Goal: Contribute content: Contribute content

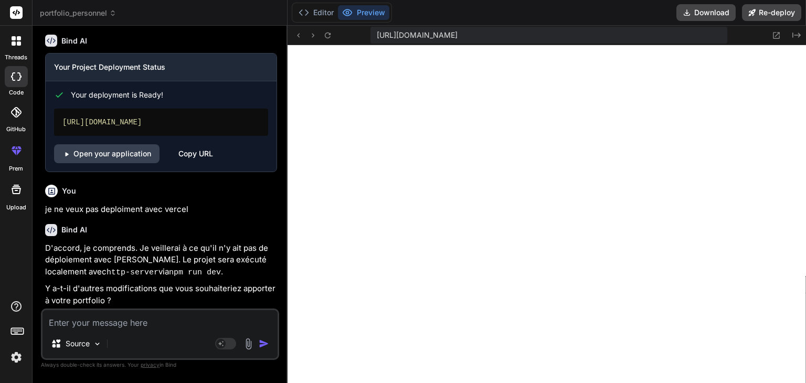
scroll to position [2328, 0]
click at [458, 34] on span "[URL][DOMAIN_NAME]" at bounding box center [417, 35] width 81 height 10
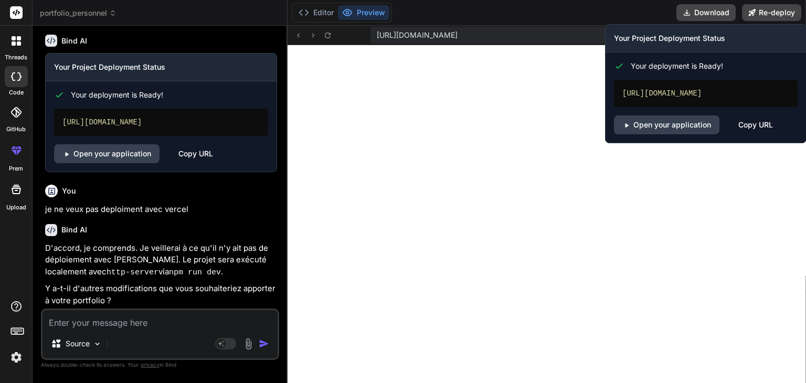
click at [752, 129] on div "Copy URL" at bounding box center [756, 124] width 35 height 19
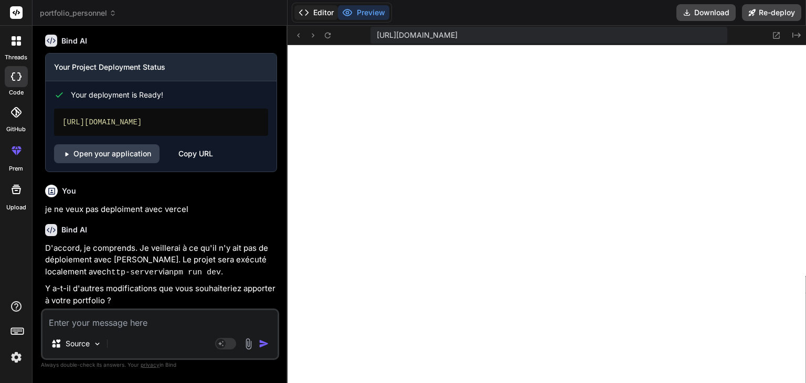
click at [315, 5] on button "Editor" at bounding box center [316, 12] width 44 height 15
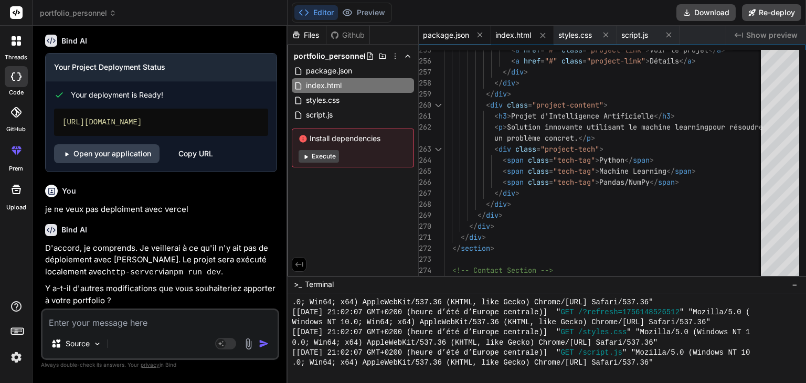
click at [456, 27] on div "package.json" at bounding box center [455, 35] width 72 height 19
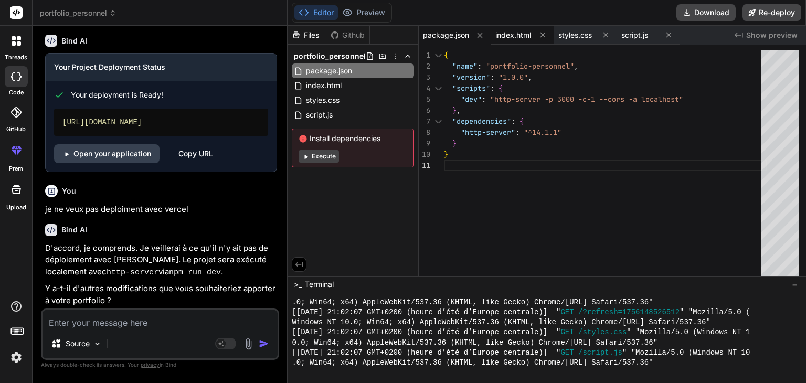
click at [517, 40] on span "index.html" at bounding box center [514, 35] width 36 height 10
type textarea "</html>"
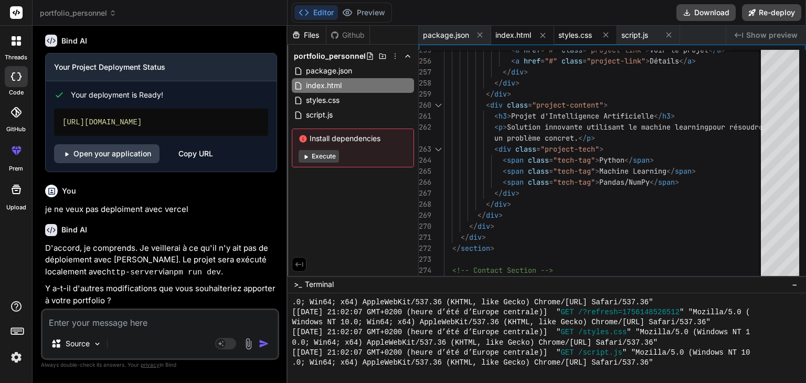
click at [576, 39] on span "styles.css" at bounding box center [575, 35] width 34 height 10
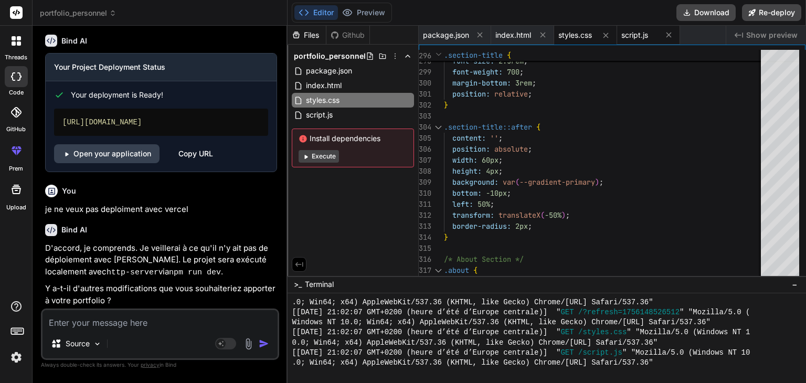
click at [622, 35] on span "script.js" at bounding box center [634, 35] width 27 height 10
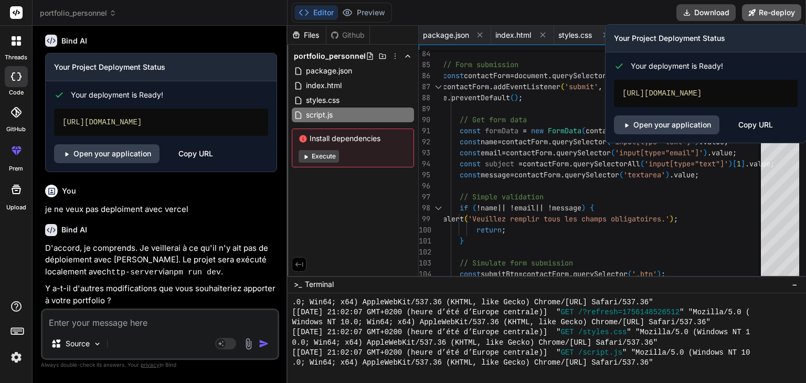
click at [764, 6] on button "Re-deploy" at bounding box center [771, 12] width 59 height 17
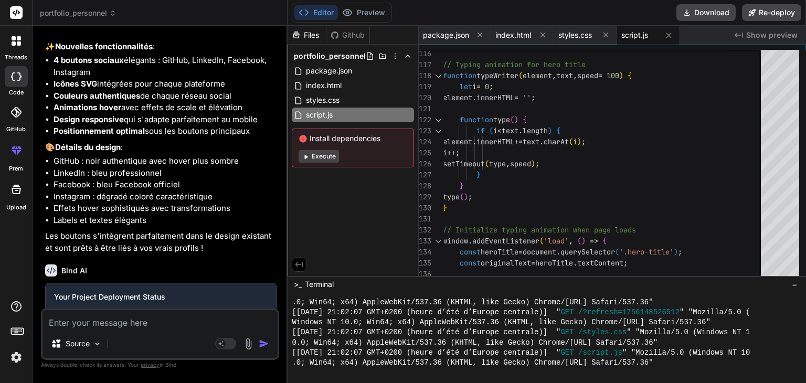
scroll to position [1902, 0]
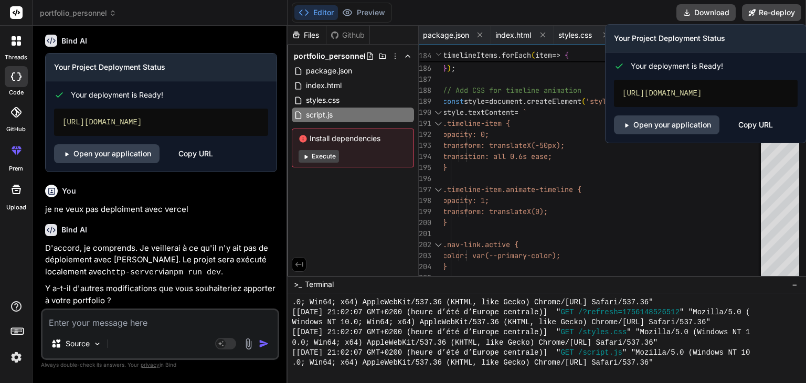
click at [753, 134] on div "Copy URL" at bounding box center [756, 124] width 35 height 19
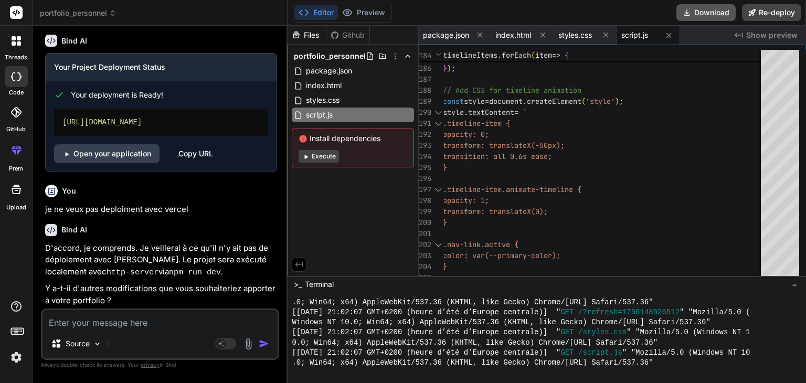
click at [702, 13] on button "Download" at bounding box center [706, 12] width 59 height 17
click at [699, 9] on button "Download" at bounding box center [706, 12] width 59 height 17
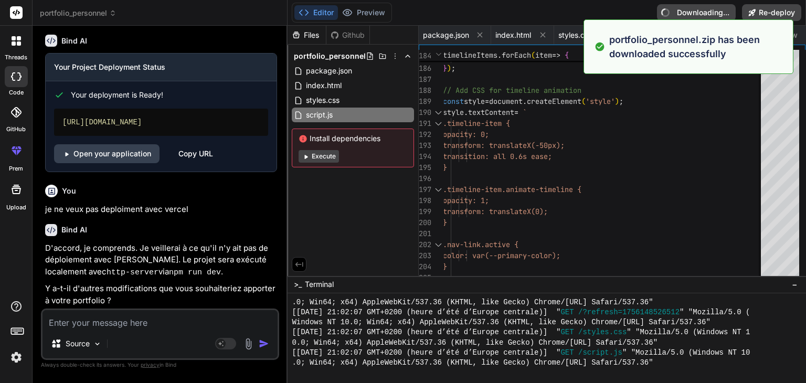
type textarea "x"
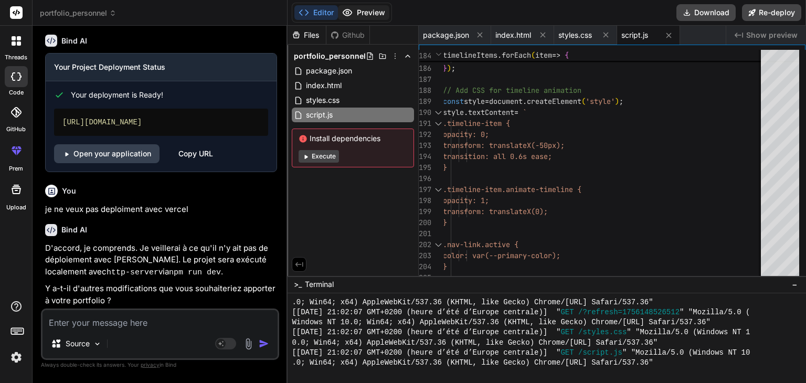
click at [363, 18] on button "Preview" at bounding box center [363, 12] width 51 height 15
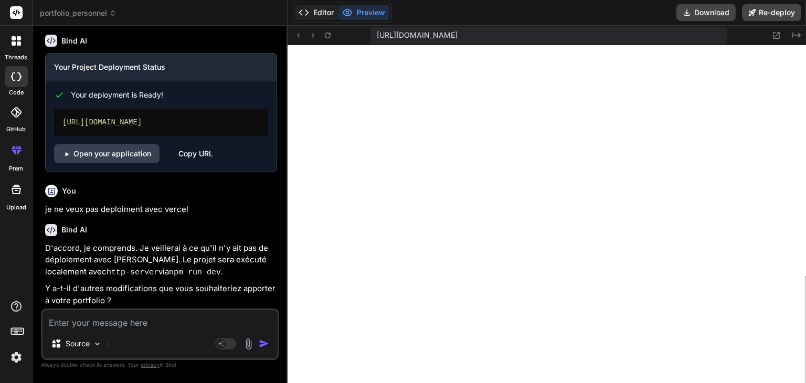
click at [328, 13] on button "Editor" at bounding box center [316, 12] width 44 height 15
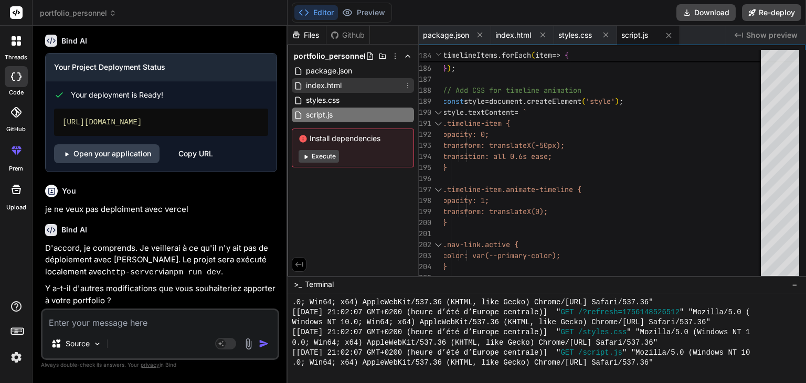
click at [339, 83] on span "index.html" at bounding box center [324, 85] width 38 height 13
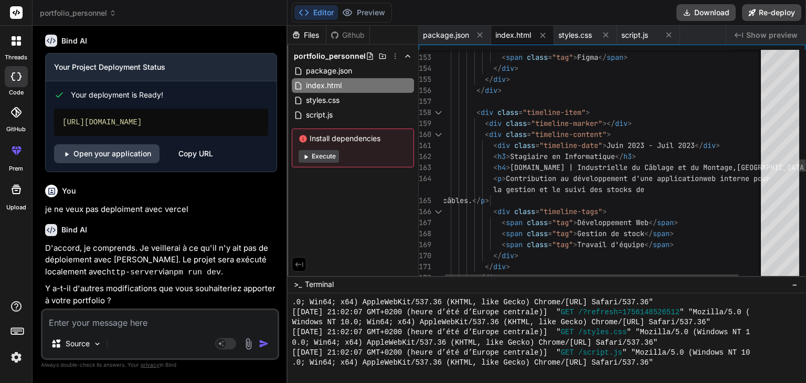
scroll to position [0, 0]
click at [659, 87] on div "< span class = "tag" > PostgreSQL </ span > < span class = "tag" > Figma </ spa…" at bounding box center [617, 160] width 349 height 4316
type textarea "<!DOCTYPE html> <html lang="fr"> <head> <meta charset="UTF-8"> <meta name="view…"
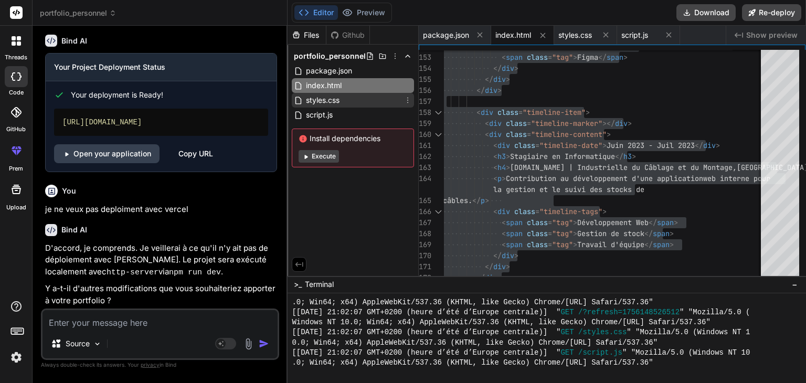
click at [324, 101] on span "styles.css" at bounding box center [323, 100] width 36 height 13
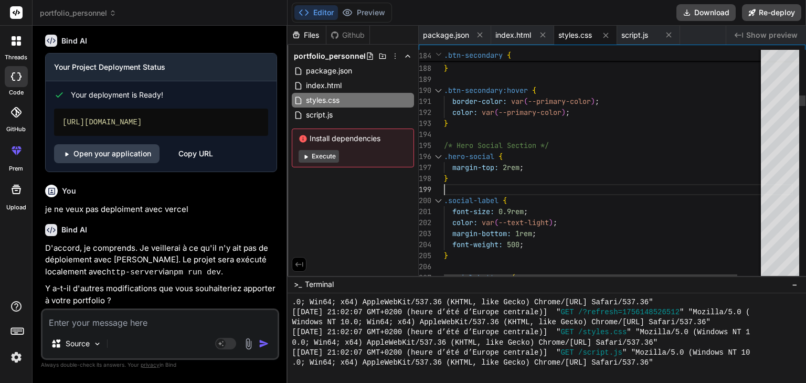
type textarea "* { margin: 0; padding: 0; box-sizing: border-box; } :root { --primary-color: #…"
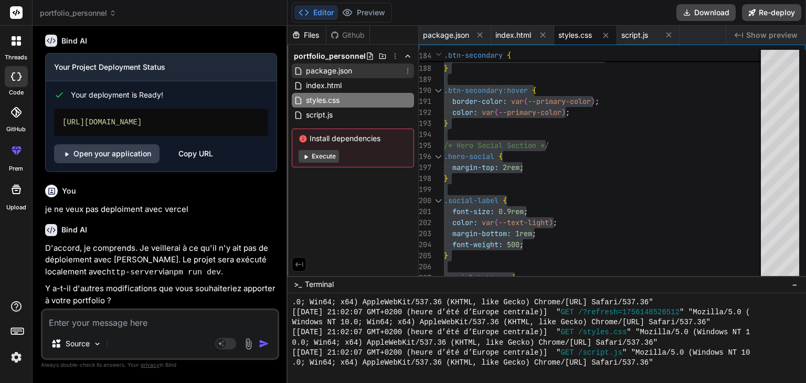
click at [323, 72] on span "package.json" at bounding box center [329, 71] width 48 height 13
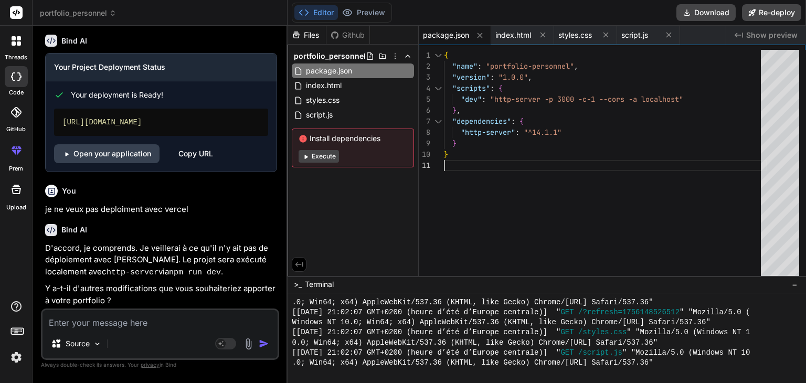
click at [519, 184] on div "{ "name" : "portfolio-personnel" , "version" : "1.0.0" , "scripts" : { "dev" : …" at bounding box center [605, 165] width 323 height 231
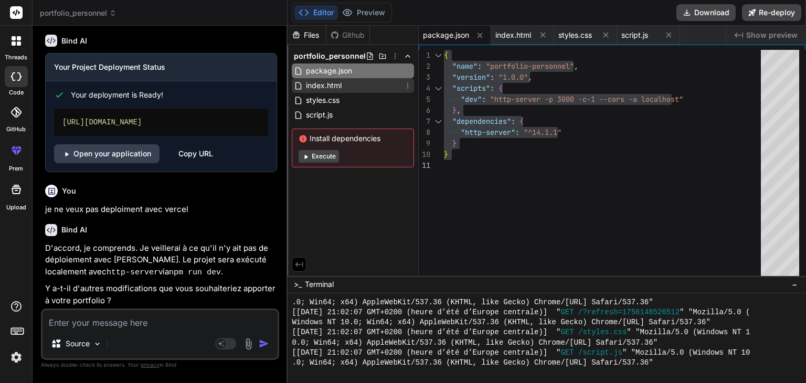
click at [319, 87] on span "index.html" at bounding box center [324, 85] width 38 height 13
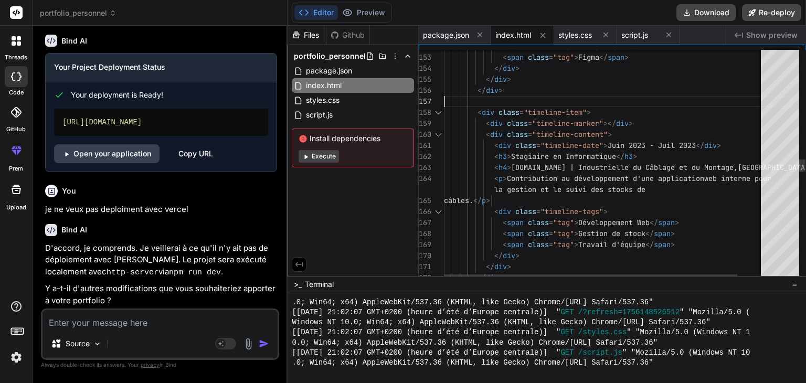
click at [573, 97] on div "< span class = "tag" > PostgreSQL </ span > < span class = "tag" > Figma </ spa…" at bounding box center [618, 160] width 349 height 4316
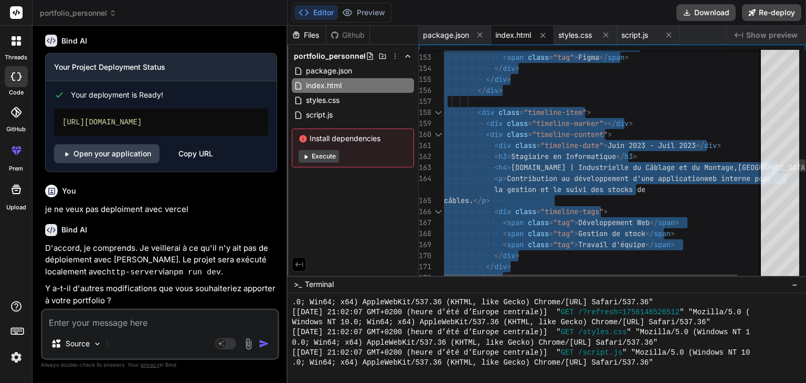
type textarea "<!DOCTYPE html> <html lang="fr"> <head> <meta charset="UTF-8"> <meta name="view…"
click at [324, 102] on span "styles.css" at bounding box center [323, 100] width 36 height 13
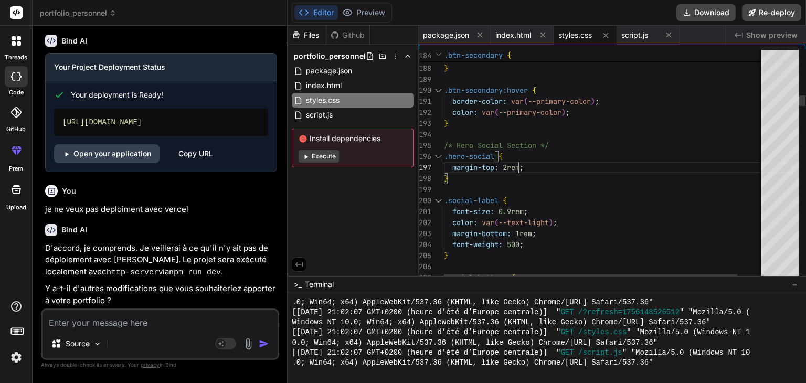
type textarea "* { margin: 0; padding: 0; box-sizing: border-box; } :root { --primary-color: #…"
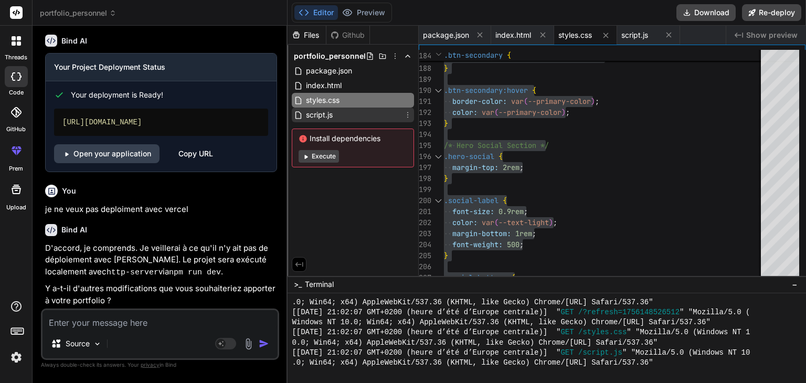
click at [327, 118] on span "script.js" at bounding box center [319, 115] width 29 height 13
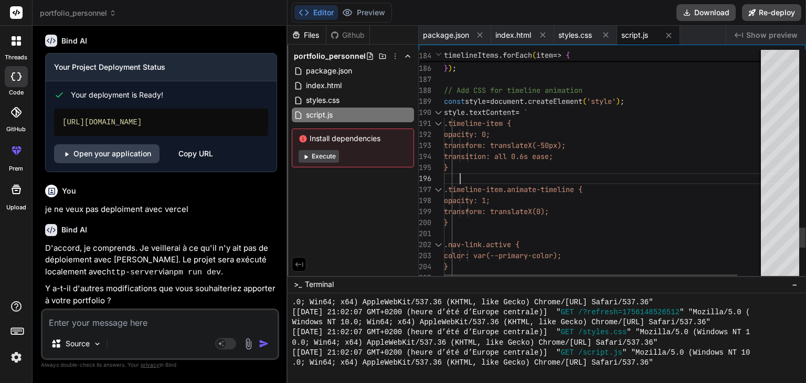
type textarea "// Mobile Navigation const hamburger = document.querySelector('.hamburger'); co…"
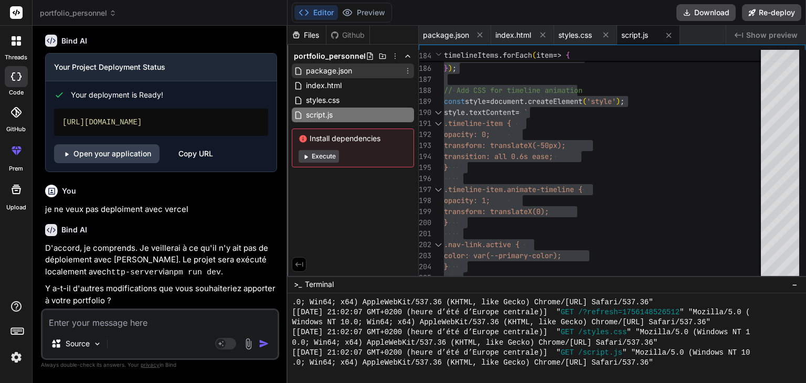
click at [334, 68] on span "package.json" at bounding box center [329, 71] width 48 height 13
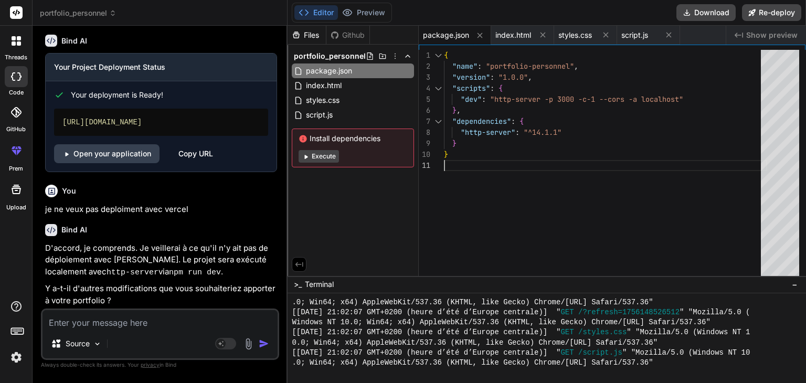
click at [603, 179] on div "{ "name" : "portfolio-personnel" , "version" : "1.0.0" , "scripts" : { "dev" : …" at bounding box center [605, 165] width 323 height 231
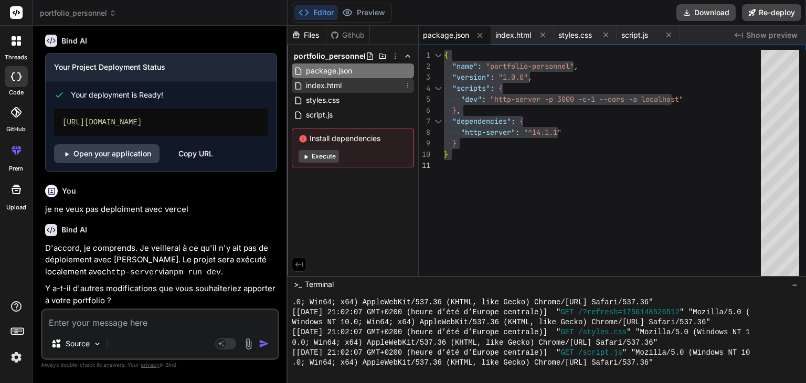
click at [313, 89] on span "index.html" at bounding box center [324, 85] width 38 height 13
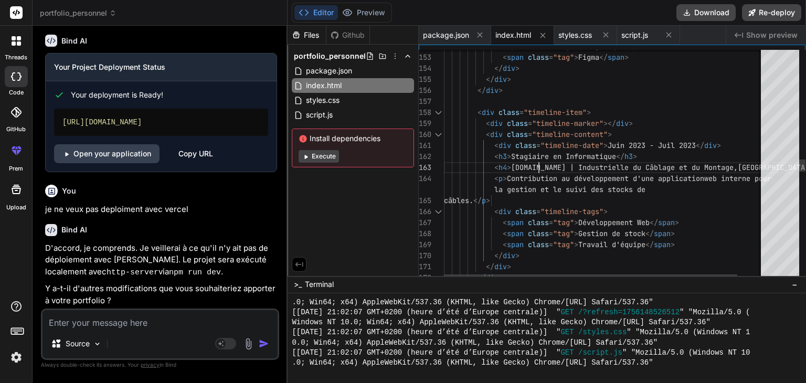
click at [539, 160] on div "< span class = "tag" > PostgreSQL </ span > < span class = "tag" > Figma </ spa…" at bounding box center [618, 160] width 349 height 4316
type textarea "<!DOCTYPE html> <html lang="fr"> <head> <meta charset="UTF-8"> <meta name="view…"
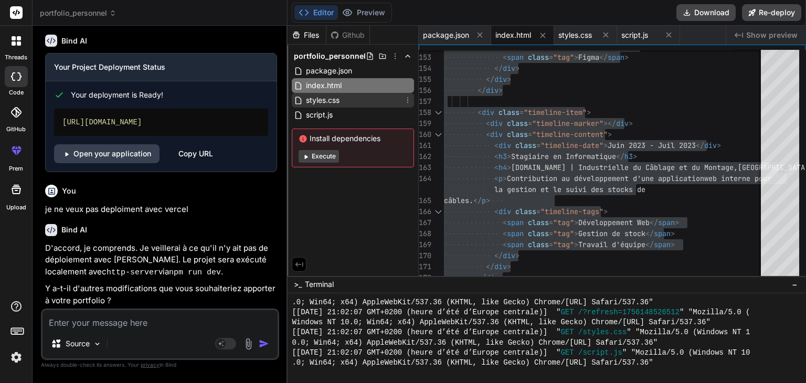
click at [343, 101] on div "styles.css" at bounding box center [353, 100] width 122 height 15
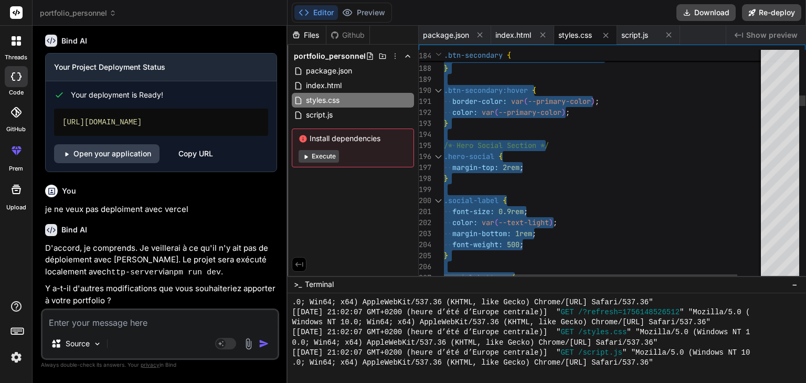
type textarea "* { margin: 0; padding: 0; box-sizing: border-box; } :root { --primary-color: #…"
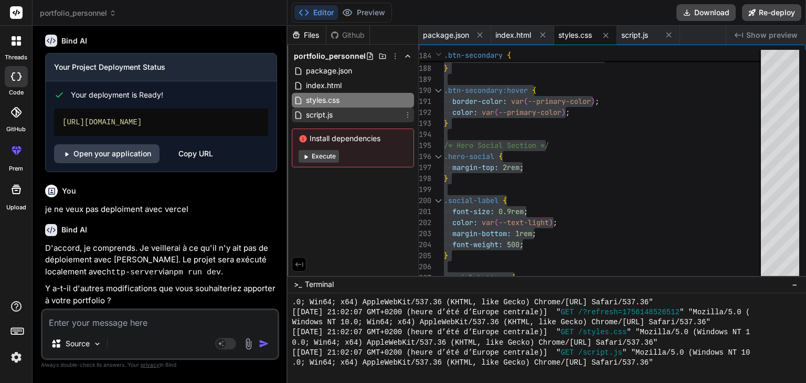
click at [346, 118] on div "script.js" at bounding box center [353, 115] width 122 height 15
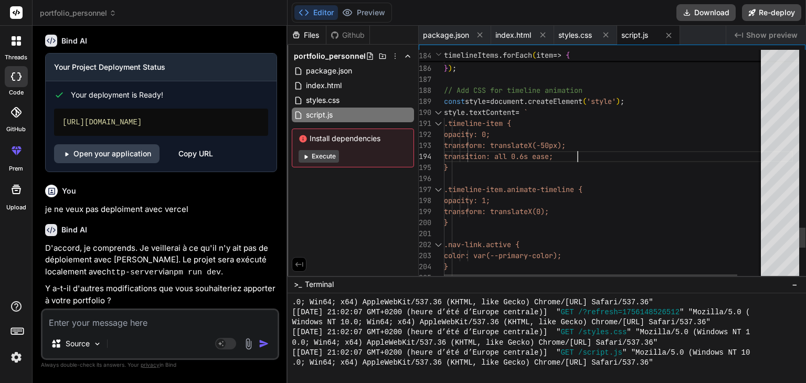
type textarea "// Mobile Navigation const hamburger = document.querySelector('.hamburger'); co…"
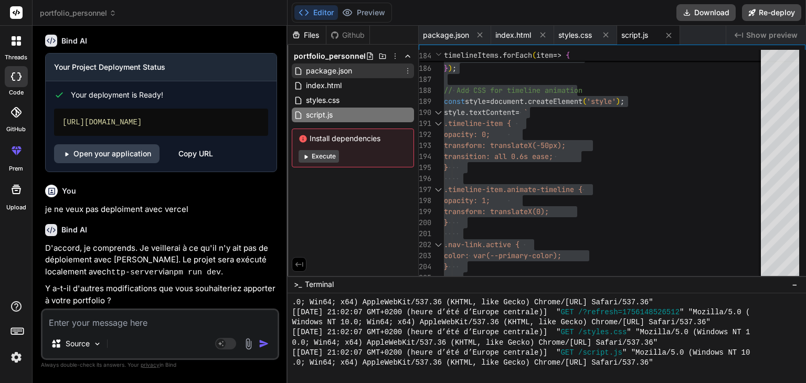
click at [353, 70] on span "package.json" at bounding box center [329, 71] width 48 height 13
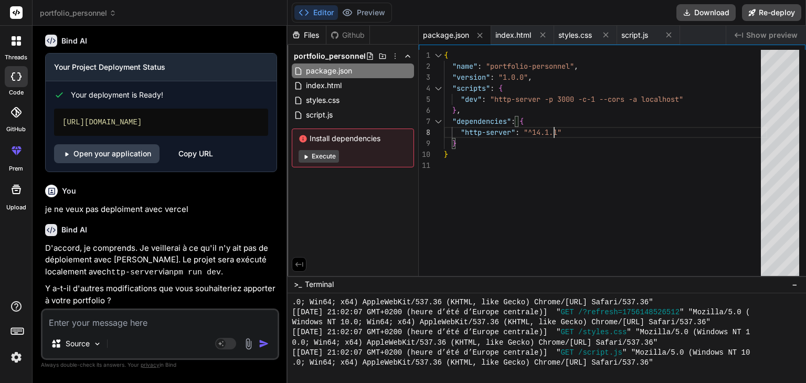
click at [592, 127] on div "{ "name" : "portfolio-personnel" , "version" : "1.0.0" , "scripts" : { "dev" : …" at bounding box center [605, 165] width 323 height 231
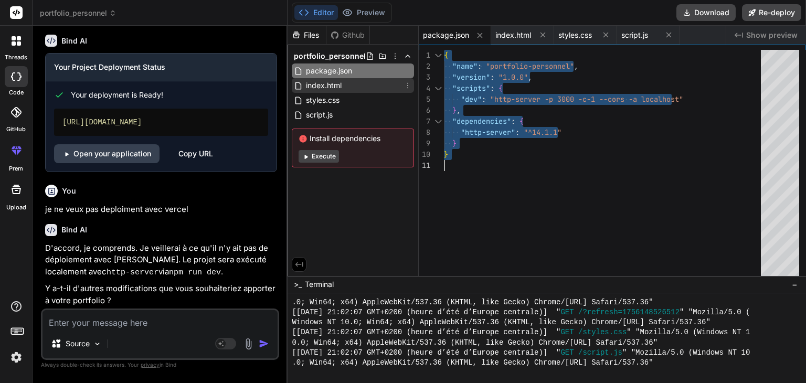
click at [341, 85] on span "index.html" at bounding box center [324, 85] width 38 height 13
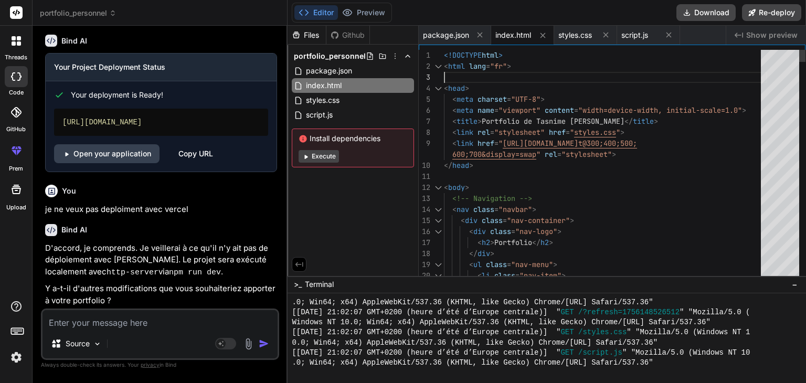
type textarea "<!DOCTYPE html> <html lang="fr"> <head> <meta charset="UTF-8"> <meta name="view…"
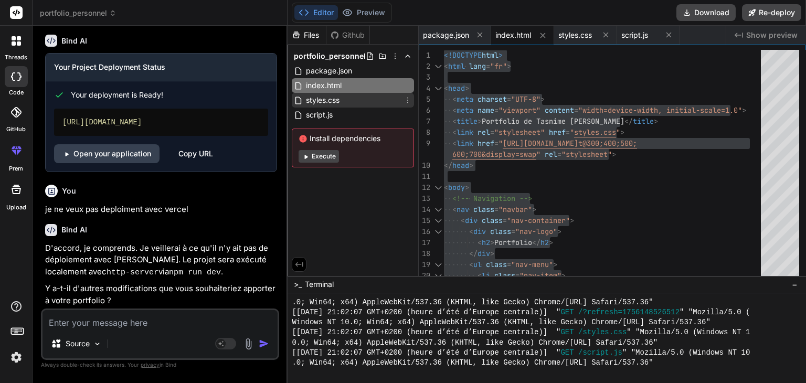
click at [336, 95] on span "styles.css" at bounding box center [323, 100] width 36 height 13
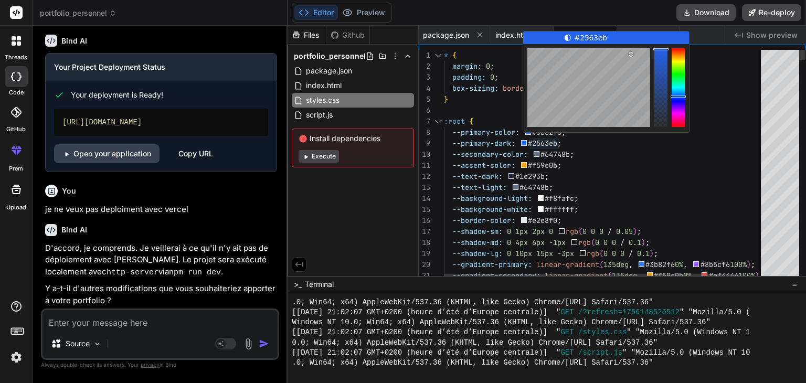
type textarea "* { margin: 0; padding: 0; box-sizing: border-box; } :root { --primary-color: #…"
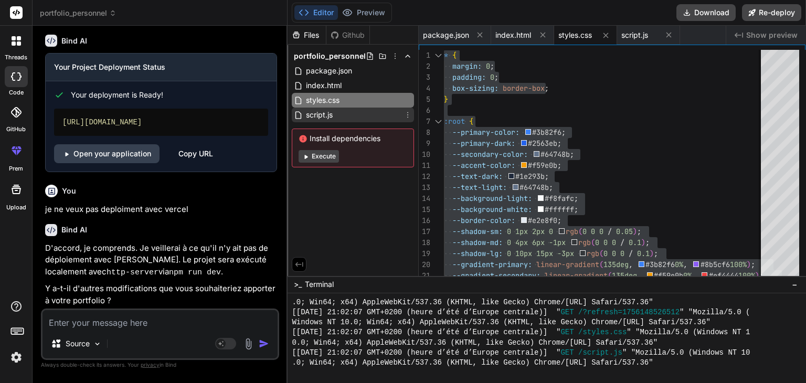
click at [332, 118] on span "script.js" at bounding box center [319, 115] width 29 height 13
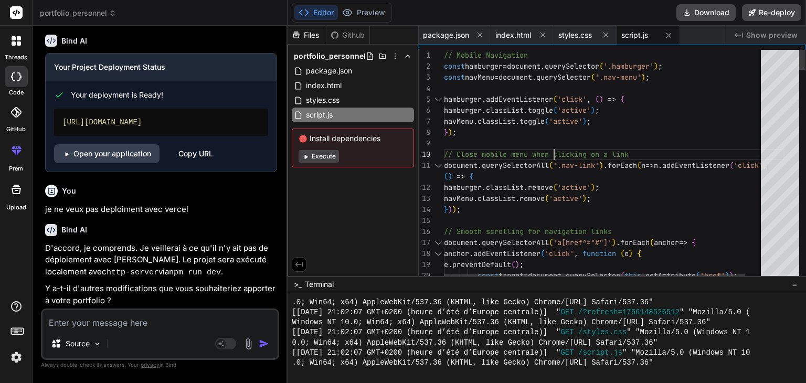
type textarea "// Mobile Navigation const hamburger = document.querySelector('.hamburger'); co…"
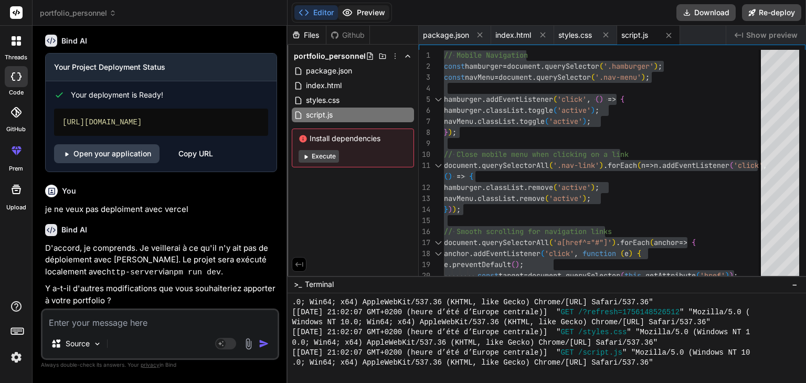
click at [370, 15] on button "Preview" at bounding box center [363, 12] width 51 height 15
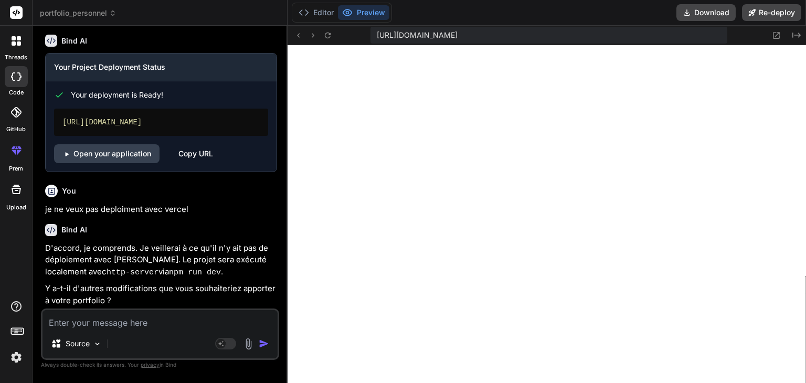
click at [15, 357] on img at bounding box center [16, 358] width 18 height 18
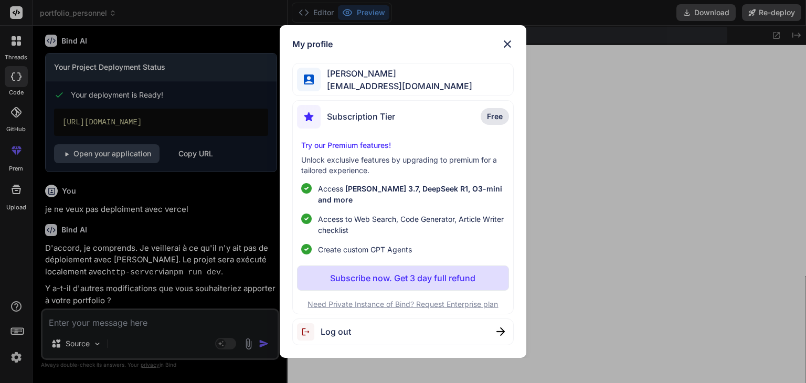
click at [233, 204] on div "My profile iyed hassad hassadiyed30@gmail.com Subscription Tier Free Try our Pr…" at bounding box center [403, 191] width 806 height 383
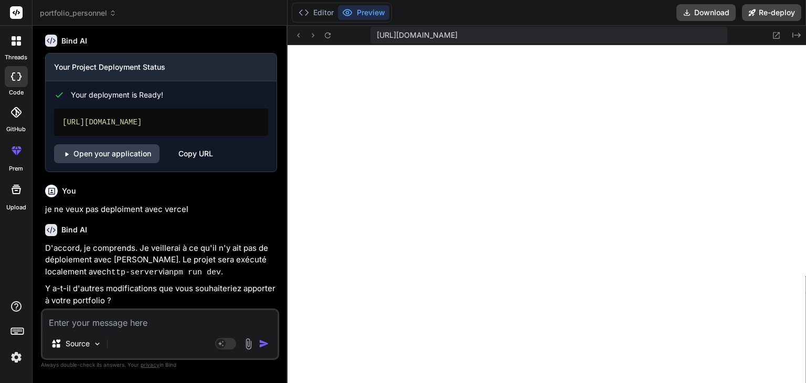
click at [19, 111] on icon at bounding box center [15, 112] width 10 height 10
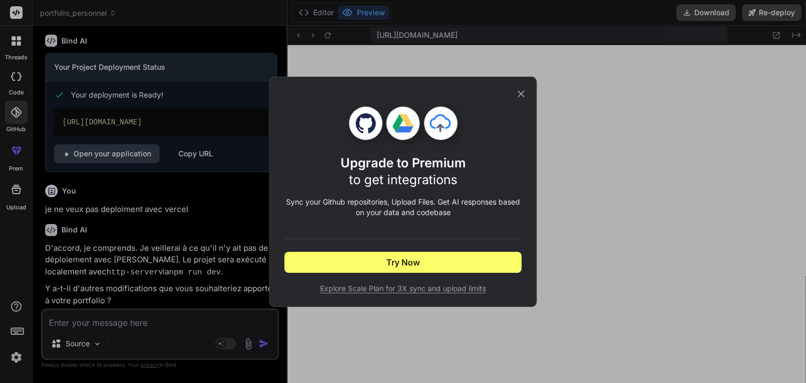
click at [520, 91] on icon at bounding box center [521, 94] width 12 height 12
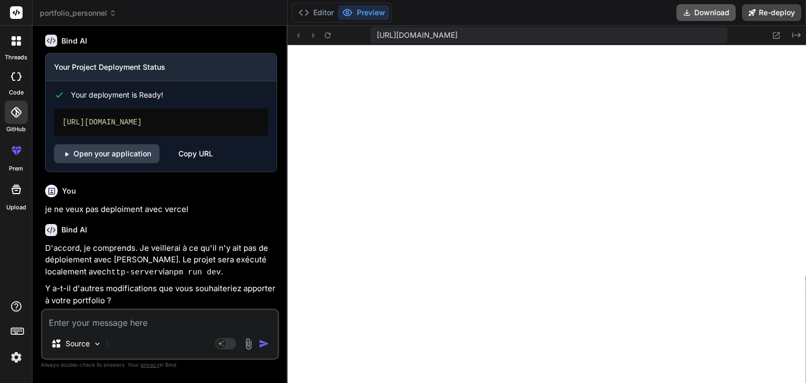
click at [700, 9] on button "Download" at bounding box center [706, 12] width 59 height 17
type textarea "x"
click at [321, 15] on button "Editor" at bounding box center [316, 12] width 44 height 15
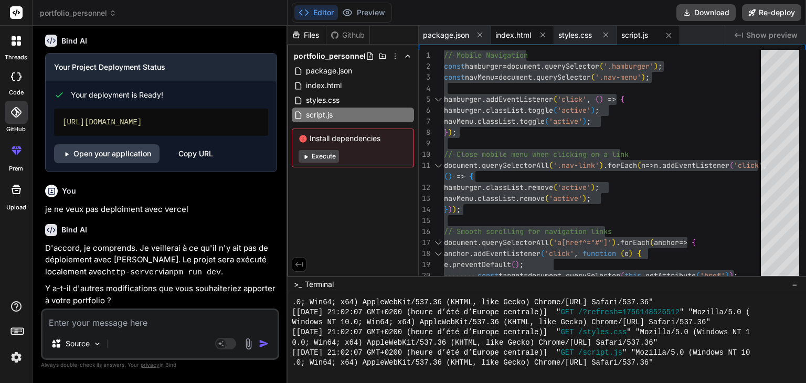
click at [521, 35] on span "index.html" at bounding box center [514, 35] width 36 height 10
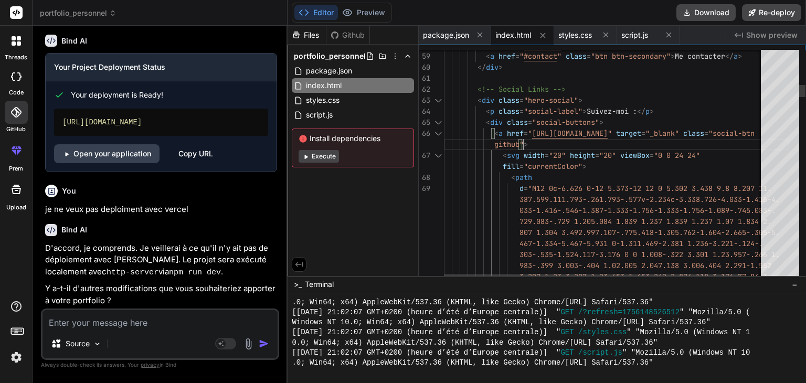
type textarea "// Mobile Navigation const hamburger = document.querySelector('.hamburger'); co…"
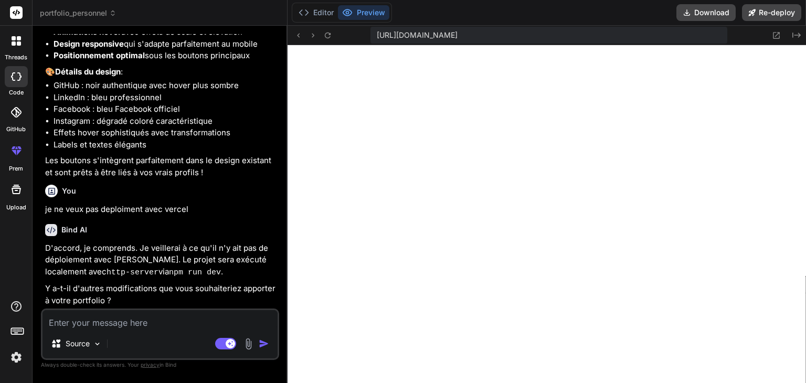
scroll to position [393, 0]
click at [323, 14] on button "Editor" at bounding box center [316, 12] width 44 height 15
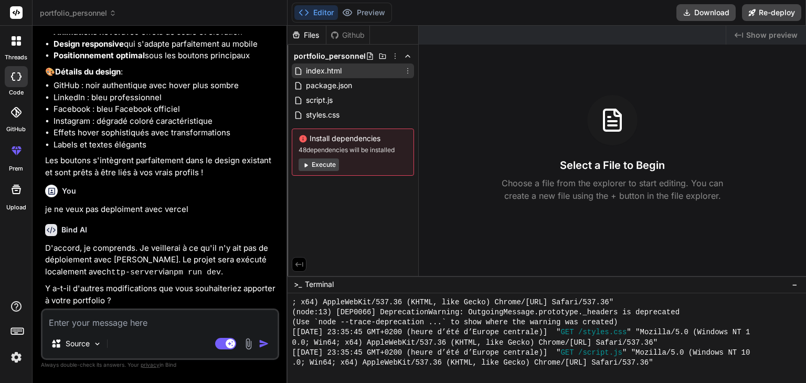
click at [333, 70] on span "index.html" at bounding box center [324, 71] width 38 height 13
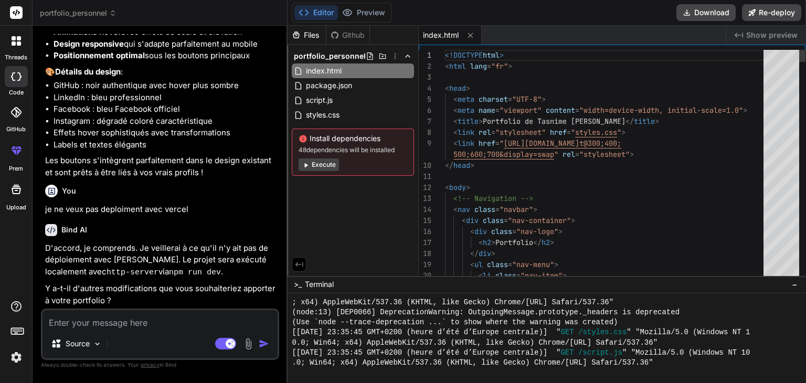
type textarea "x"
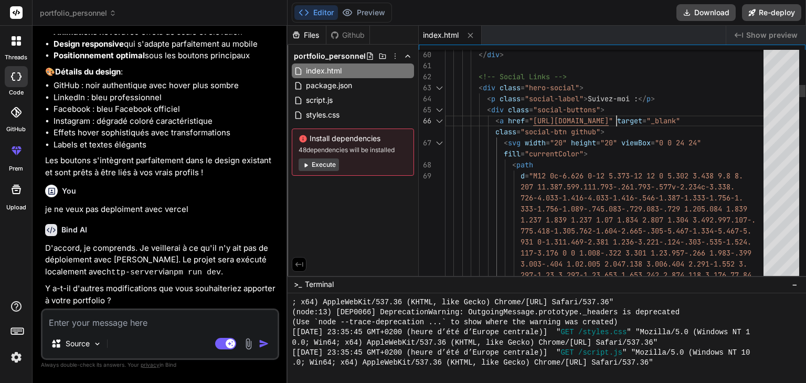
scroll to position [0, 0]
drag, startPoint x: 614, startPoint y: 120, endPoint x: 535, endPoint y: 116, distance: 79.3
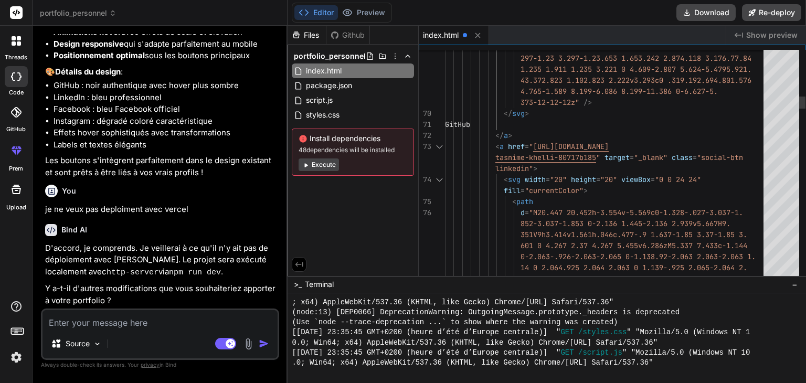
scroll to position [454, 0]
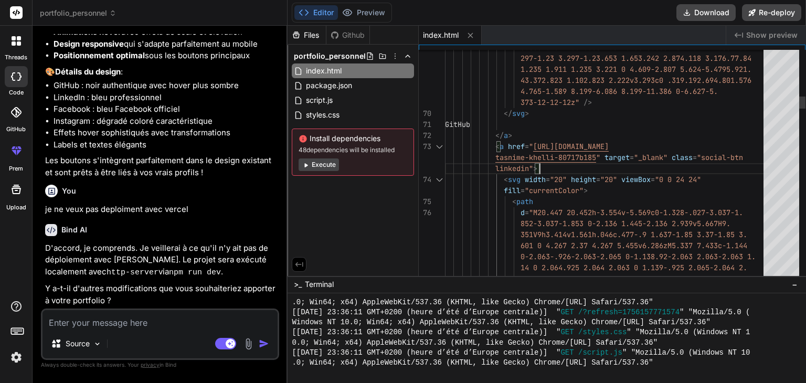
drag, startPoint x: 600, startPoint y: 158, endPoint x: 583, endPoint y: 158, distance: 17.3
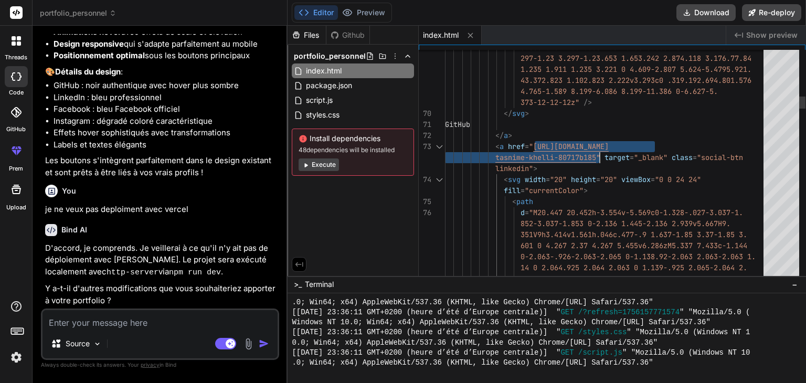
drag, startPoint x: 533, startPoint y: 145, endPoint x: 599, endPoint y: 154, distance: 66.2
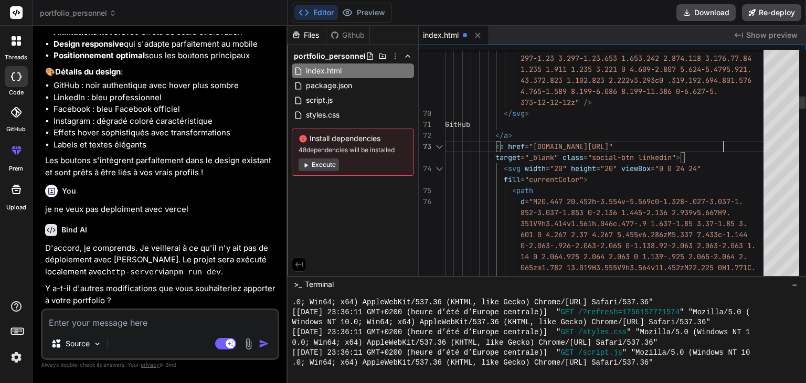
scroll to position [514, 0]
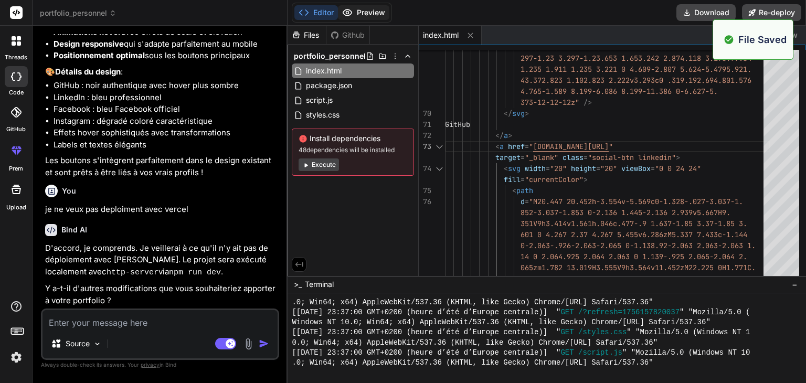
click at [365, 13] on button "Preview" at bounding box center [363, 12] width 51 height 15
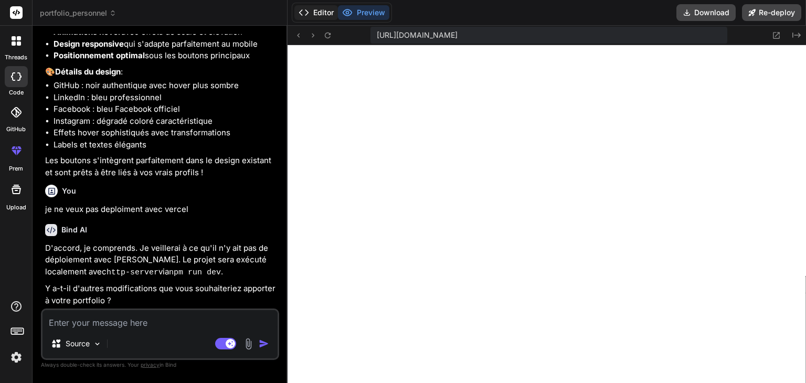
click at [326, 14] on button "Editor" at bounding box center [316, 12] width 44 height 15
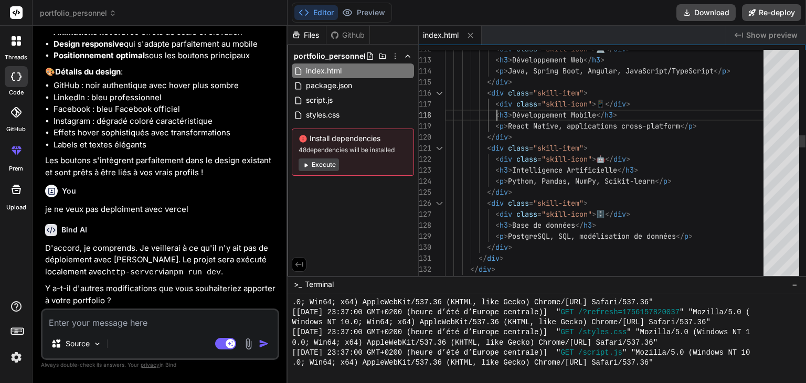
scroll to position [0, 0]
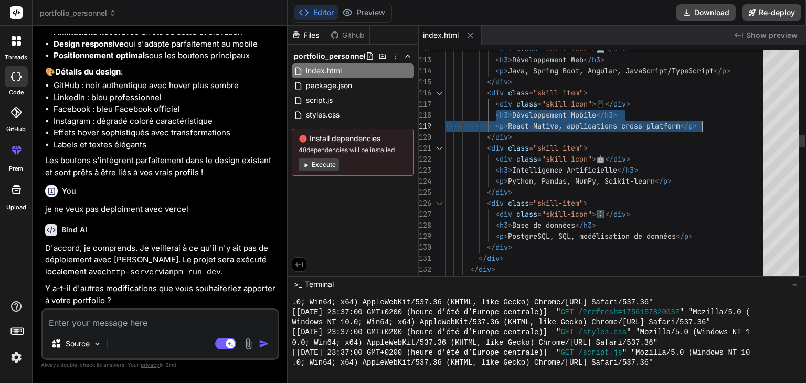
drag, startPoint x: 495, startPoint y: 113, endPoint x: 701, endPoint y: 122, distance: 206.5
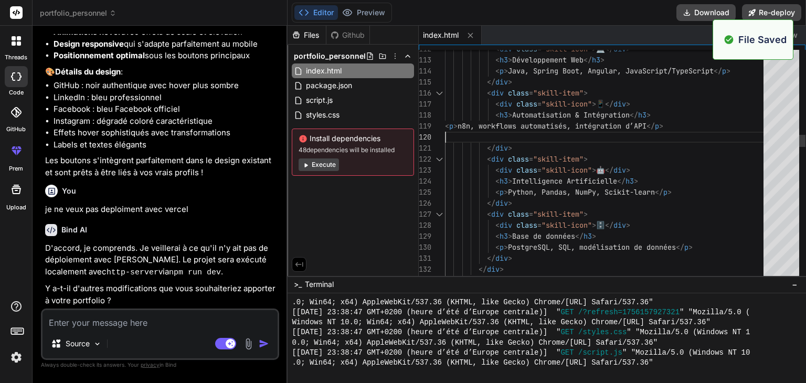
scroll to position [574, 0]
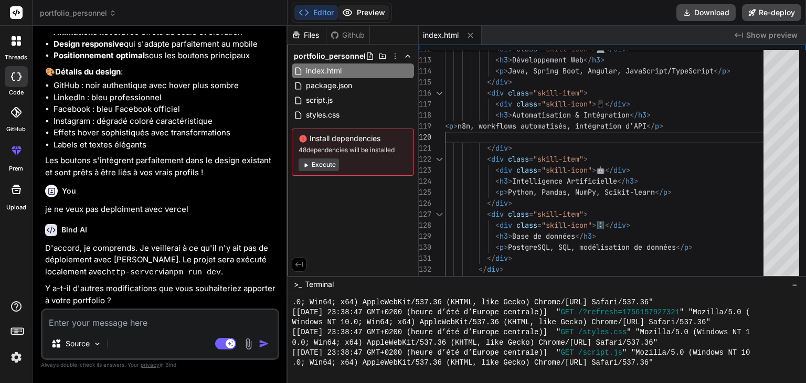
click at [367, 9] on button "Preview" at bounding box center [363, 12] width 51 height 15
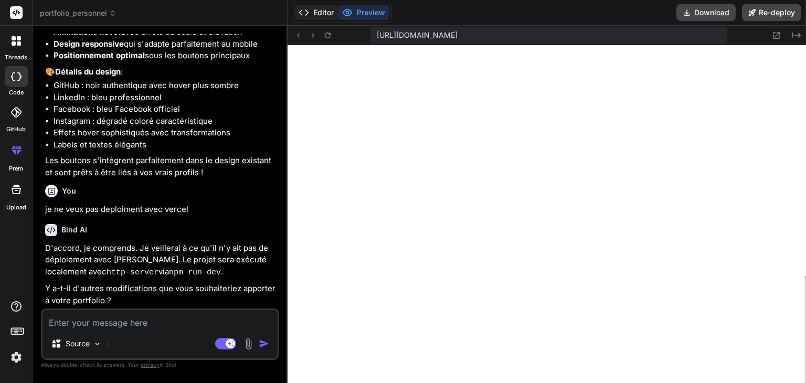
click at [311, 7] on button "Editor" at bounding box center [316, 12] width 44 height 15
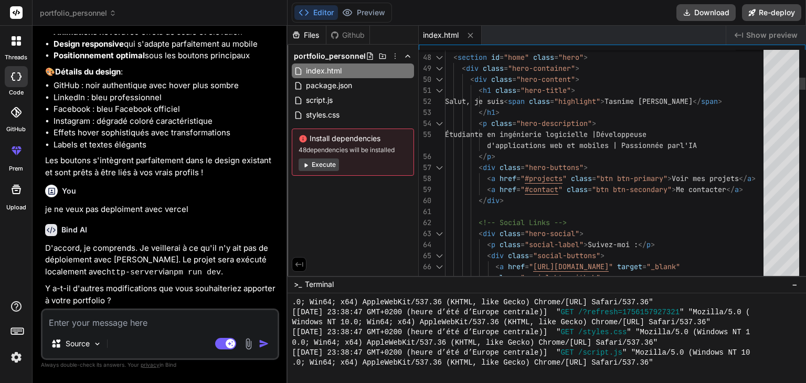
scroll to position [0, 0]
type textarea "<div class="hero-content"> <h1 class="hero-title"> Salut, je suis <span class="…"
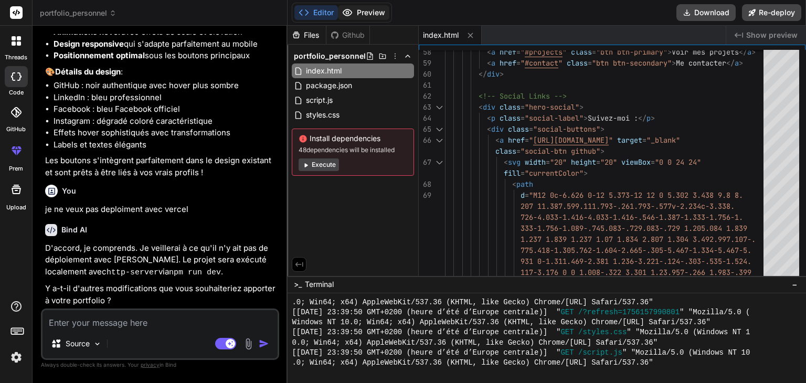
click at [363, 15] on button "Preview" at bounding box center [363, 12] width 51 height 15
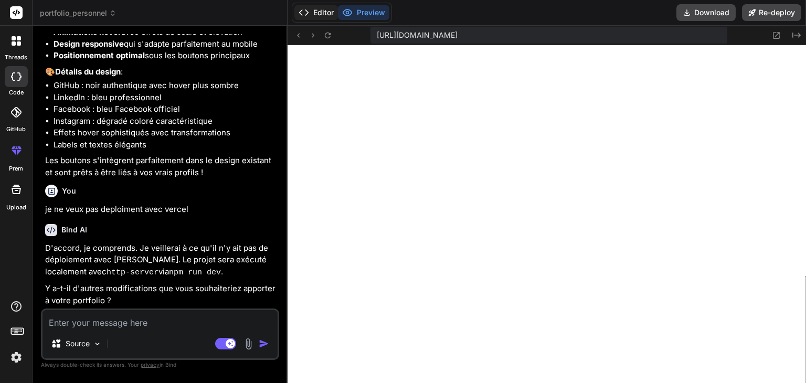
click at [329, 12] on button "Editor" at bounding box center [316, 12] width 44 height 15
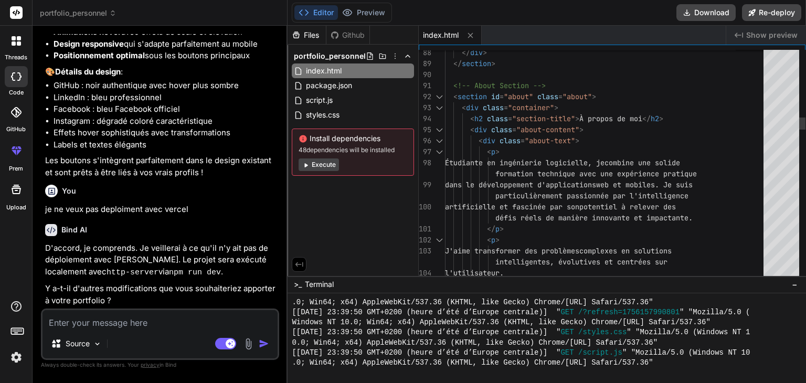
scroll to position [0, 0]
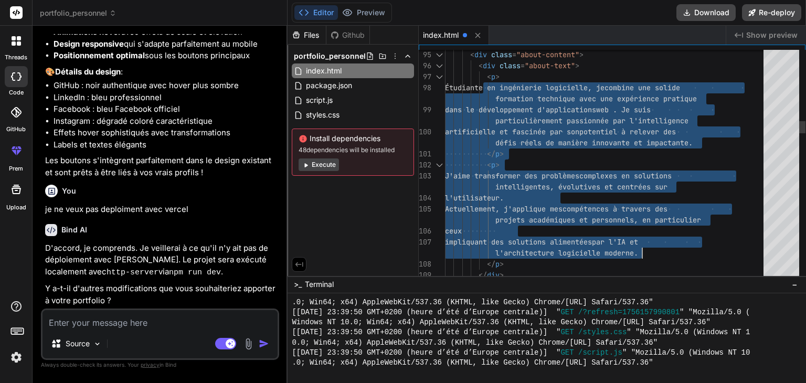
drag, startPoint x: 483, startPoint y: 79, endPoint x: 646, endPoint y: 251, distance: 236.5
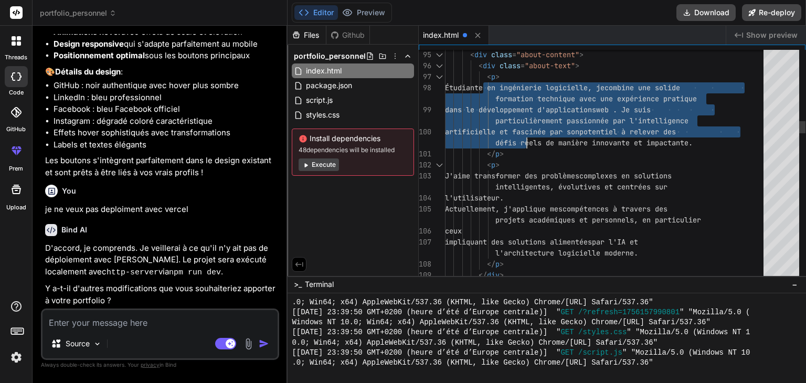
drag, startPoint x: 485, startPoint y: 77, endPoint x: 529, endPoint y: 137, distance: 74.0
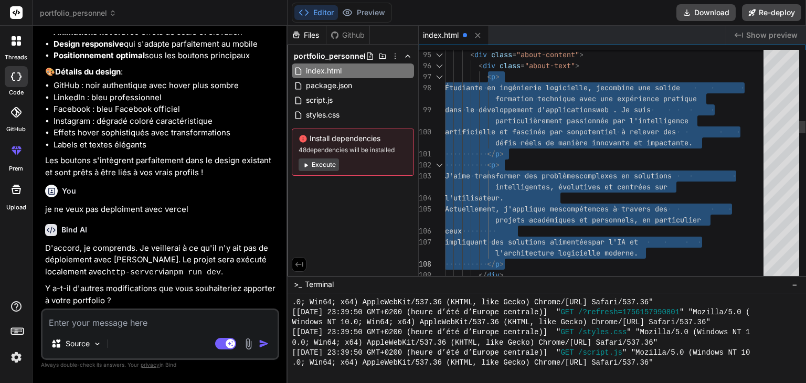
drag, startPoint x: 489, startPoint y: 76, endPoint x: 515, endPoint y: 257, distance: 183.1
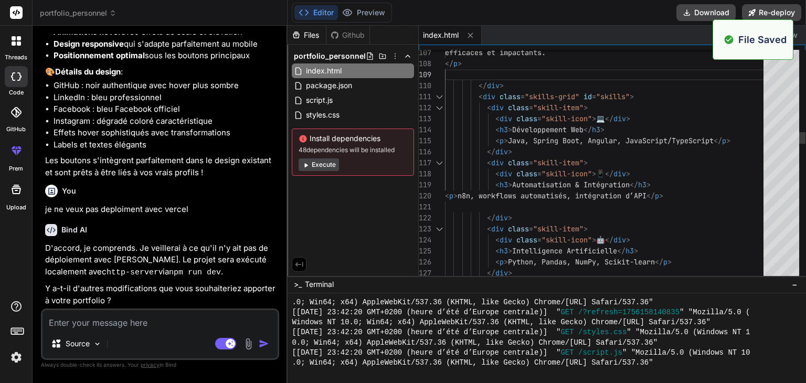
scroll to position [695, 0]
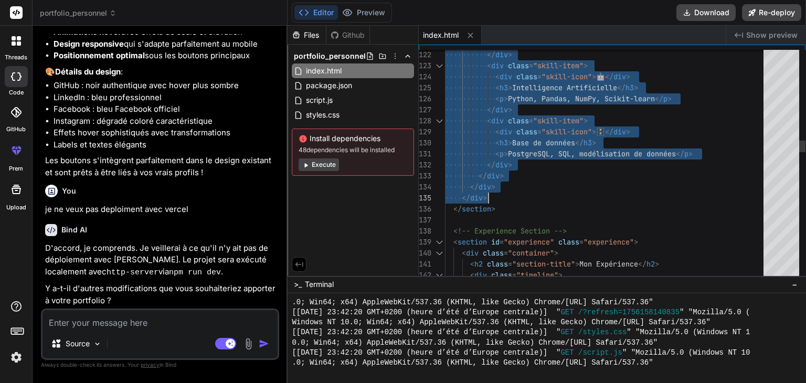
drag, startPoint x: 479, startPoint y: 119, endPoint x: 498, endPoint y: 194, distance: 77.4
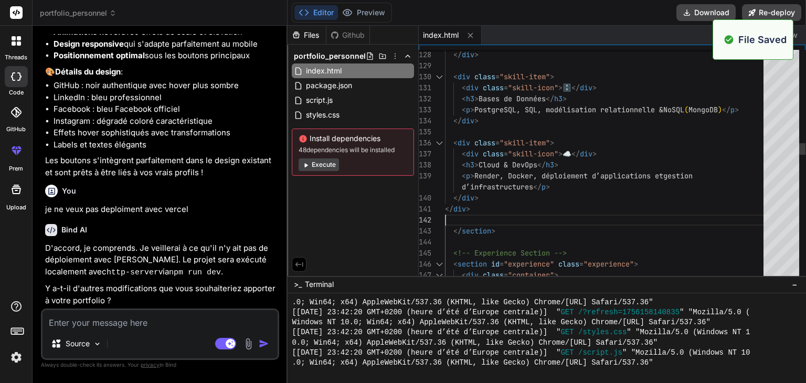
scroll to position [756, 0]
click at [359, 9] on button "Preview" at bounding box center [363, 12] width 51 height 15
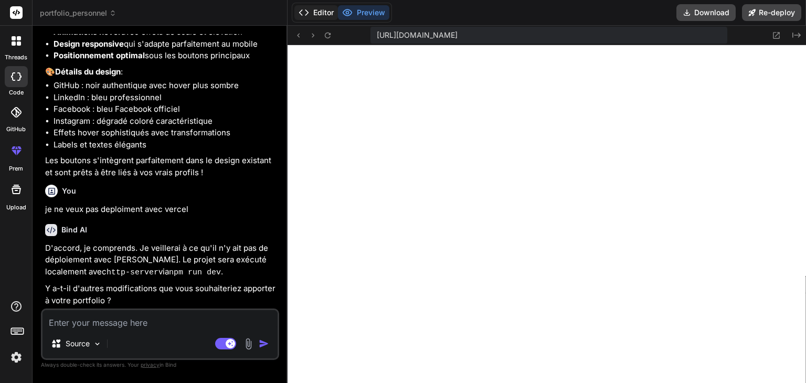
click at [321, 18] on button "Editor" at bounding box center [316, 12] width 44 height 15
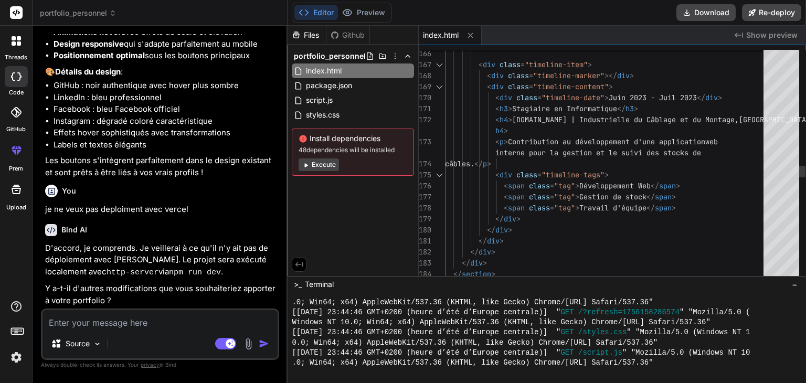
scroll to position [0, 0]
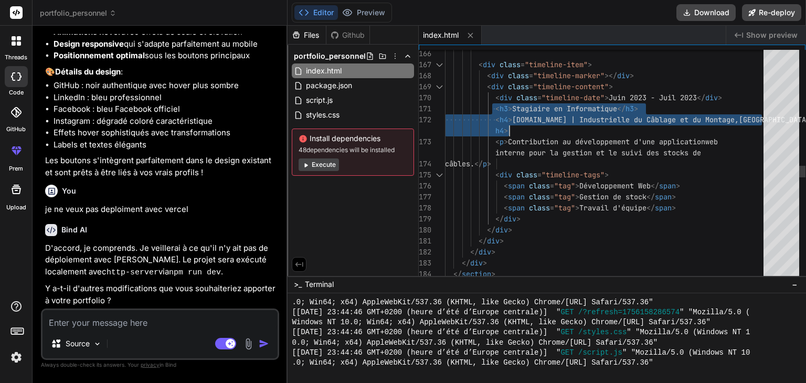
drag, startPoint x: 493, startPoint y: 108, endPoint x: 565, endPoint y: 120, distance: 72.5
click at [565, 120] on div "< div class = "timeline-tags" > < span class = "tag" > Développement Web </ spa…" at bounding box center [607, 43] width 325 height 4553
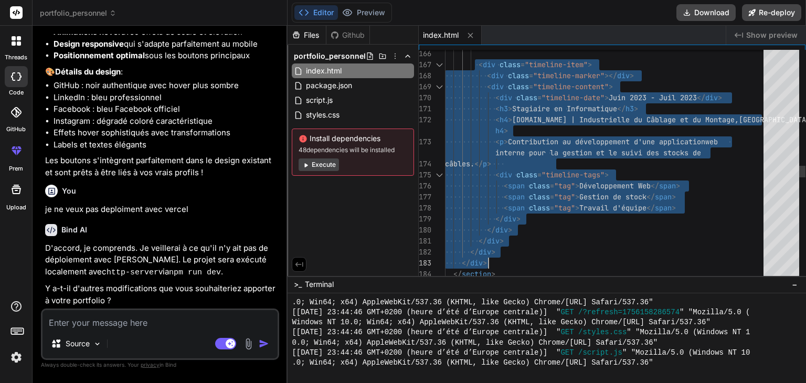
drag, startPoint x: 475, startPoint y: 64, endPoint x: 502, endPoint y: 254, distance: 191.4
click at [502, 254] on div "< div class = "timeline-tags" > < span class = "tag" > Développement Web </ spa…" at bounding box center [607, 43] width 325 height 4553
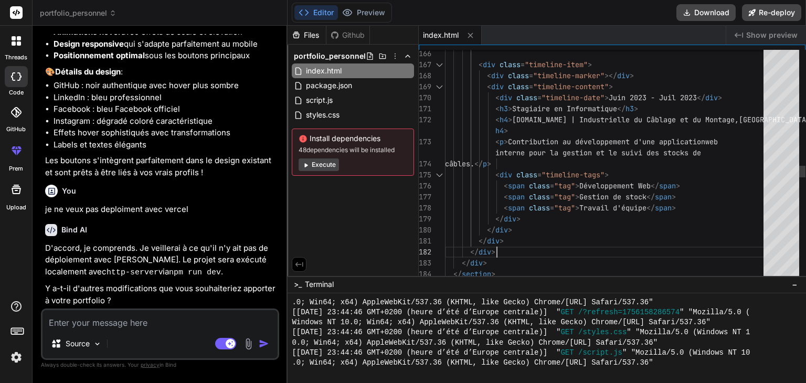
click at [521, 249] on div "< div class = "timeline-tags" > < span class = "tag" > Développement Web </ spa…" at bounding box center [607, 43] width 325 height 4553
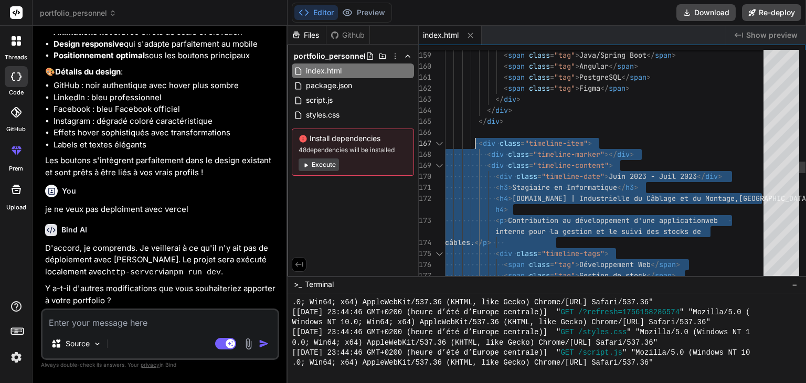
drag, startPoint x: 510, startPoint y: 239, endPoint x: 476, endPoint y: 148, distance: 97.5
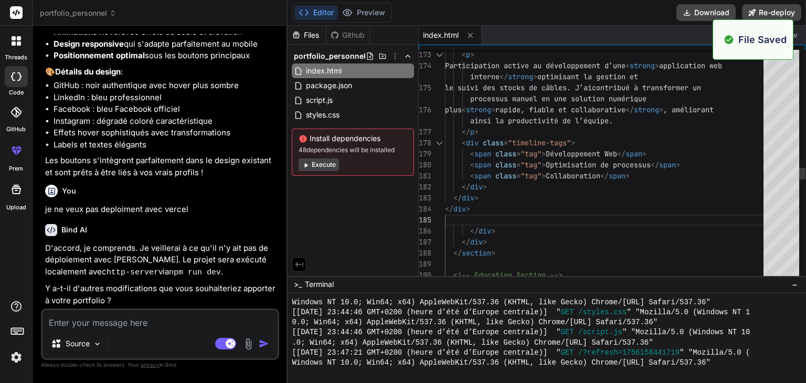
scroll to position [816, 0]
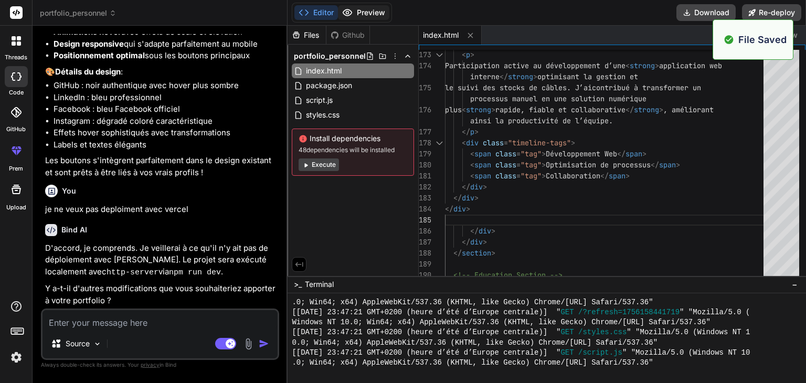
click at [372, 5] on button "Preview" at bounding box center [363, 12] width 51 height 15
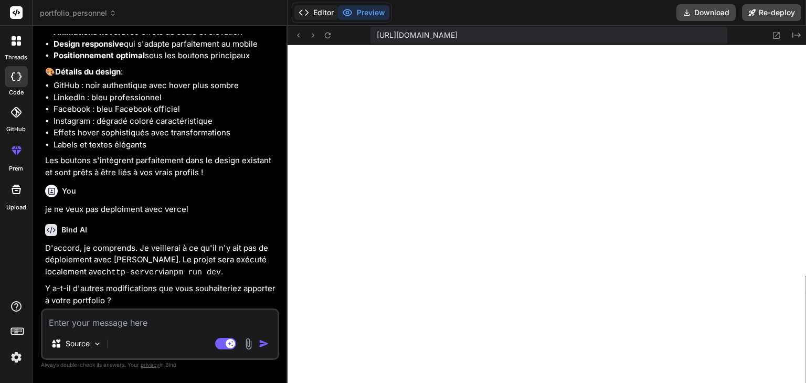
click at [319, 14] on button "Editor" at bounding box center [316, 12] width 44 height 15
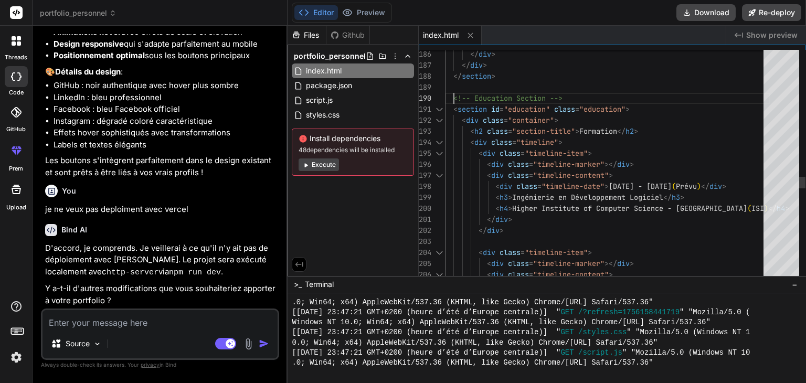
scroll to position [0, 0]
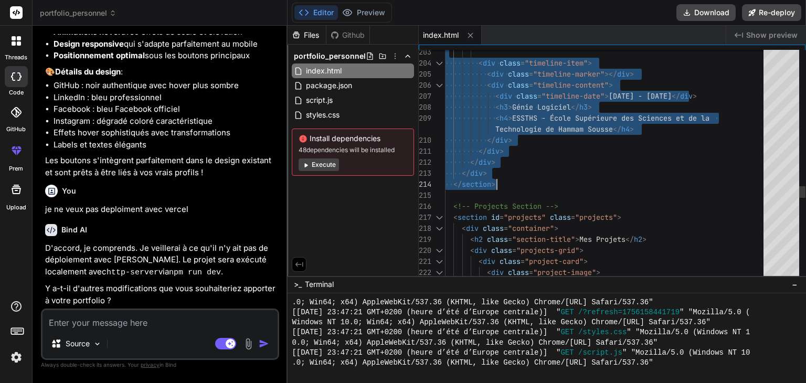
drag, startPoint x: 452, startPoint y: 101, endPoint x: 504, endPoint y: 182, distance: 95.7
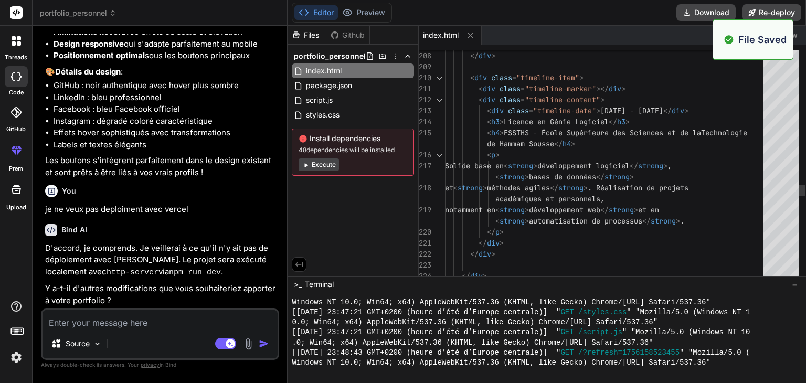
scroll to position [876, 0]
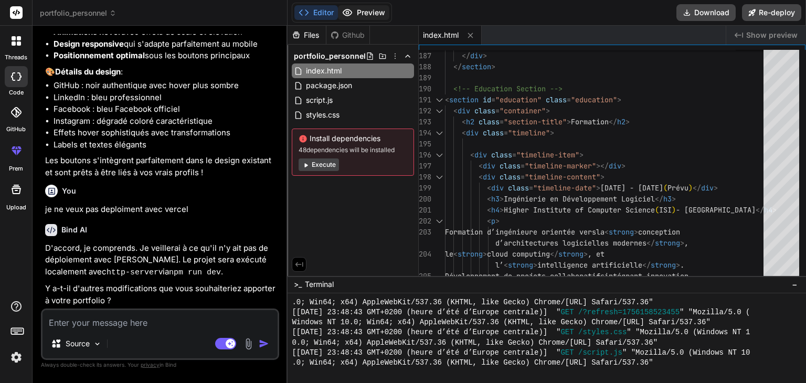
click at [383, 9] on button "Preview" at bounding box center [363, 12] width 51 height 15
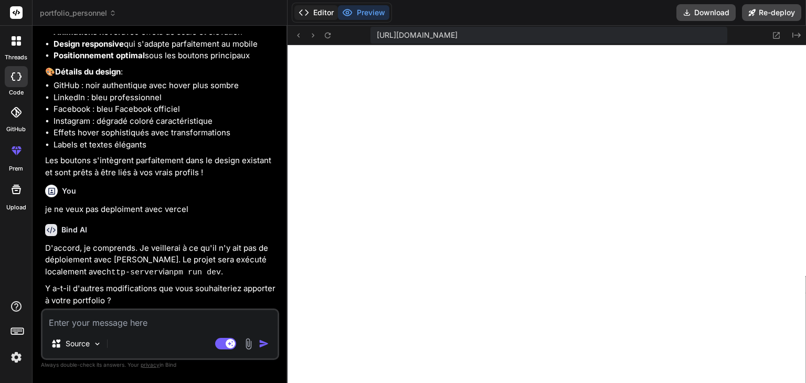
click at [313, 17] on button "Editor" at bounding box center [316, 12] width 44 height 15
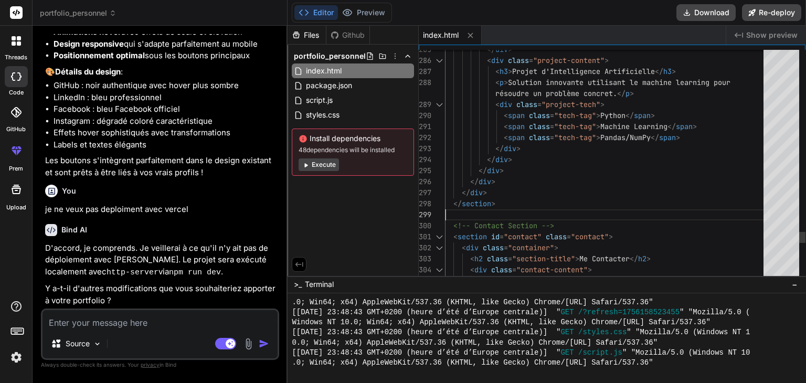
scroll to position [0, 0]
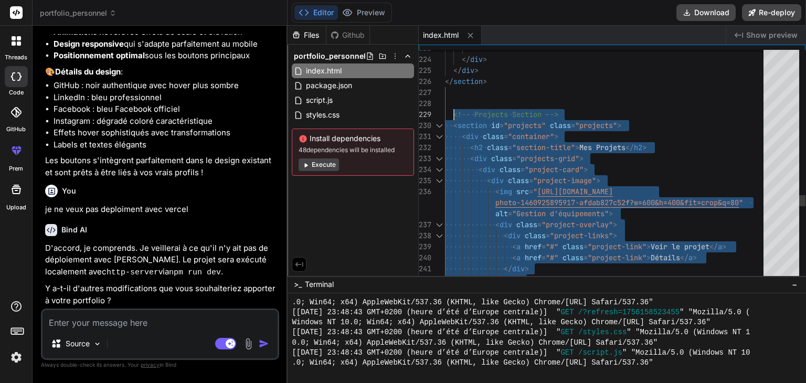
drag, startPoint x: 500, startPoint y: 205, endPoint x: 453, endPoint y: 111, distance: 104.7
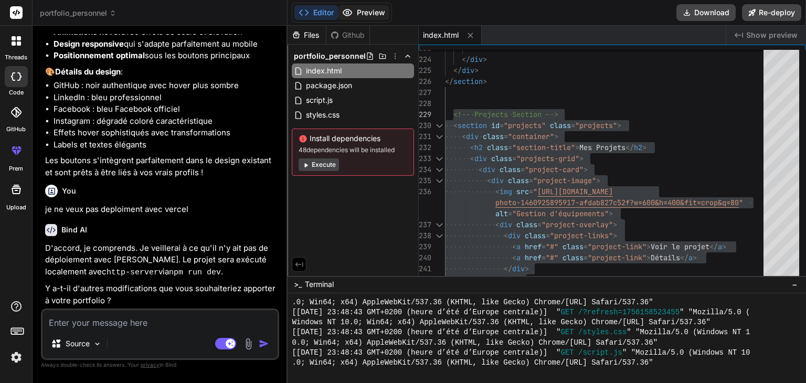
click at [361, 13] on button "Preview" at bounding box center [363, 12] width 51 height 15
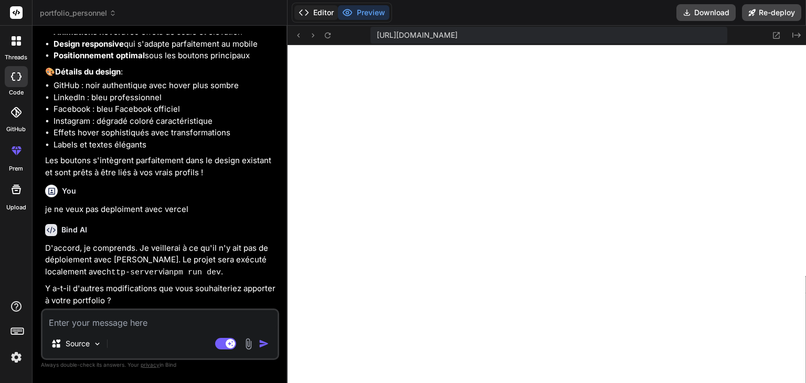
click at [315, 14] on button "Editor" at bounding box center [316, 12] width 44 height 15
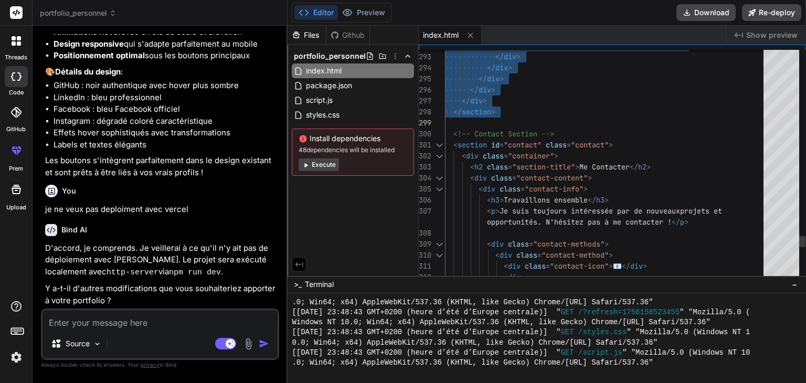
drag, startPoint x: 454, startPoint y: 125, endPoint x: 501, endPoint y: 112, distance: 49.4
type textarea "</div> </div> </div> </section> <!-- Contact Section --> <section id="contact" …"
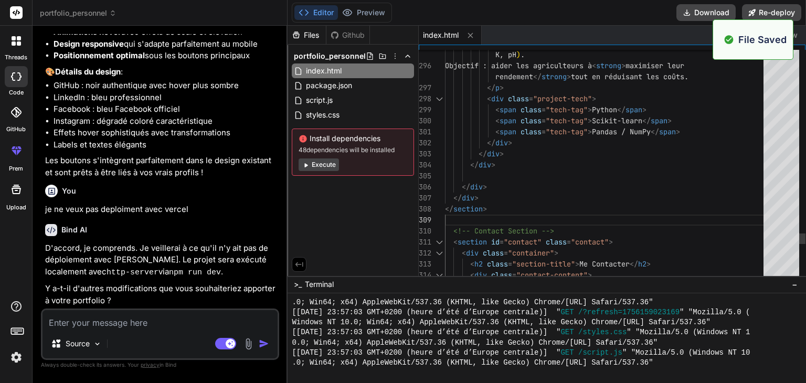
scroll to position [936, 0]
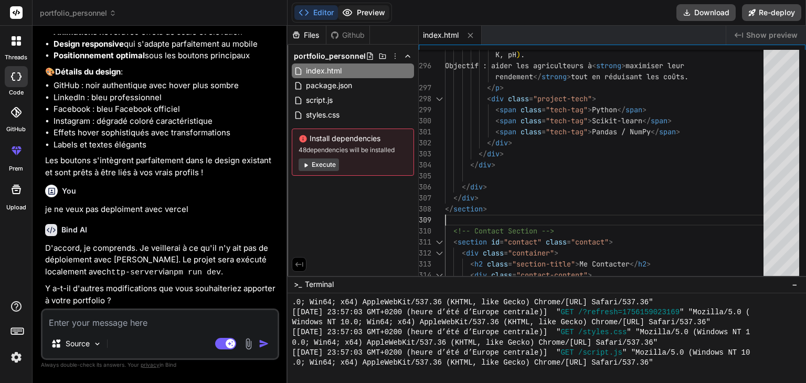
click at [363, 10] on button "Preview" at bounding box center [363, 12] width 51 height 15
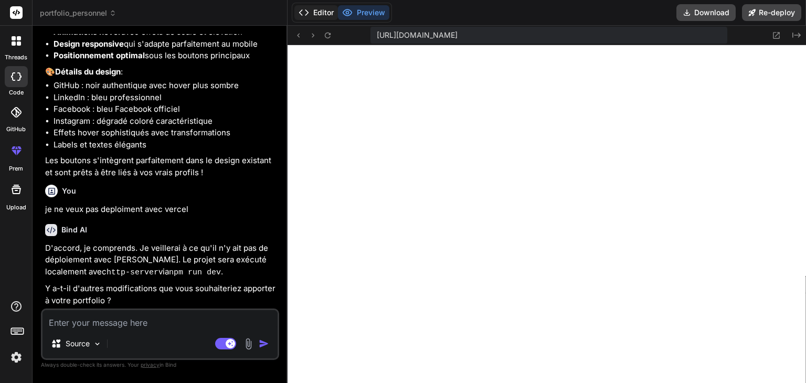
click at [321, 12] on button "Editor" at bounding box center [316, 12] width 44 height 15
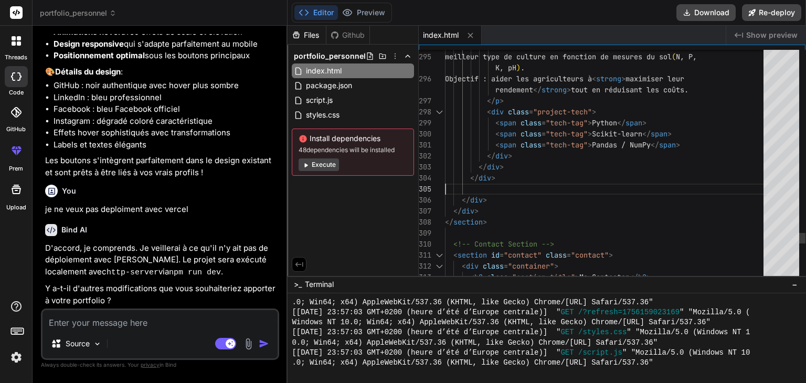
scroll to position [0, 0]
drag, startPoint x: 498, startPoint y: 224, endPoint x: 462, endPoint y: 198, distance: 43.9
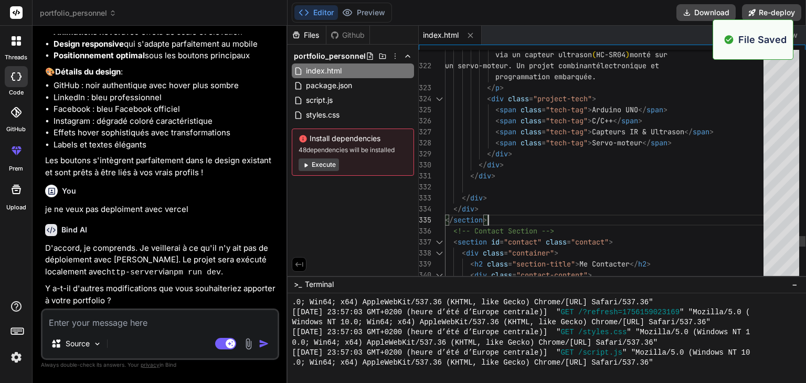
scroll to position [997, 0]
click at [367, 11] on button "Preview" at bounding box center [363, 12] width 51 height 15
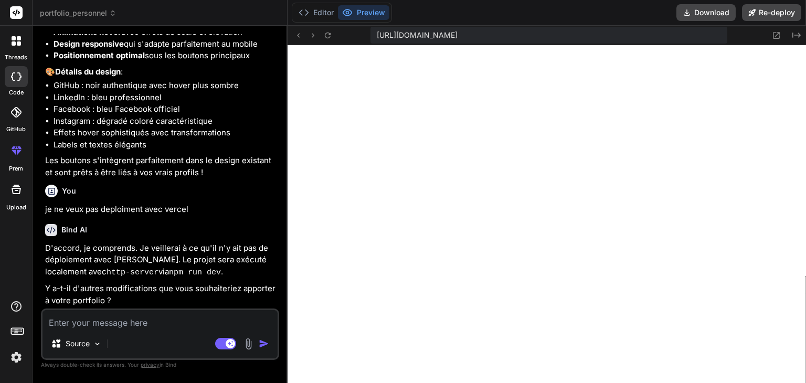
click at [313, 3] on div "Editor Preview" at bounding box center [342, 13] width 100 height 20
click at [314, 7] on button "Editor" at bounding box center [316, 12] width 44 height 15
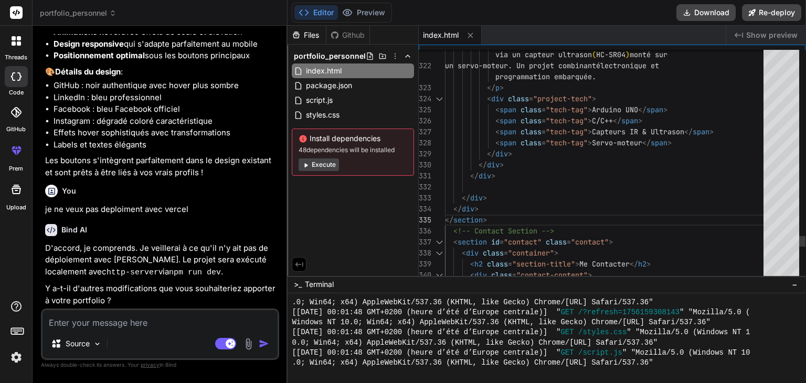
scroll to position [0, 0]
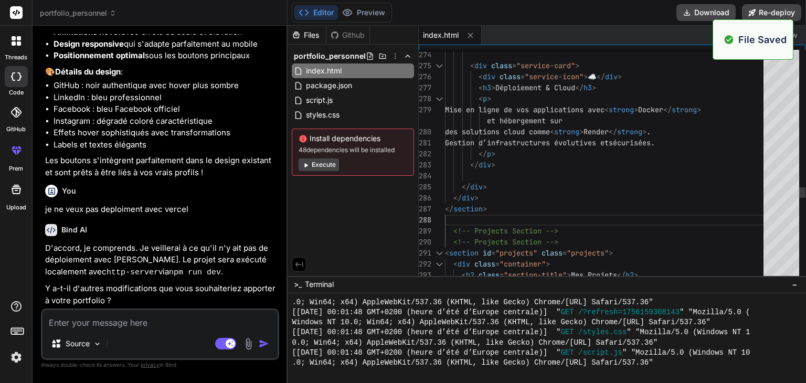
scroll to position [1058, 0]
click at [361, 15] on button "Preview" at bounding box center [363, 12] width 51 height 15
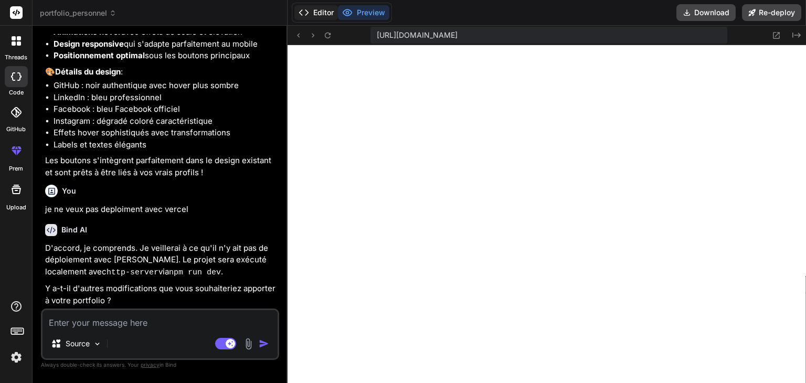
click at [323, 13] on button "Editor" at bounding box center [316, 12] width 44 height 15
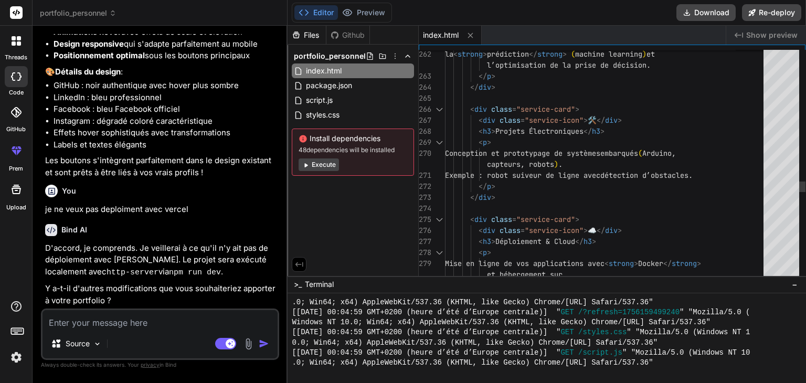
scroll to position [0, 0]
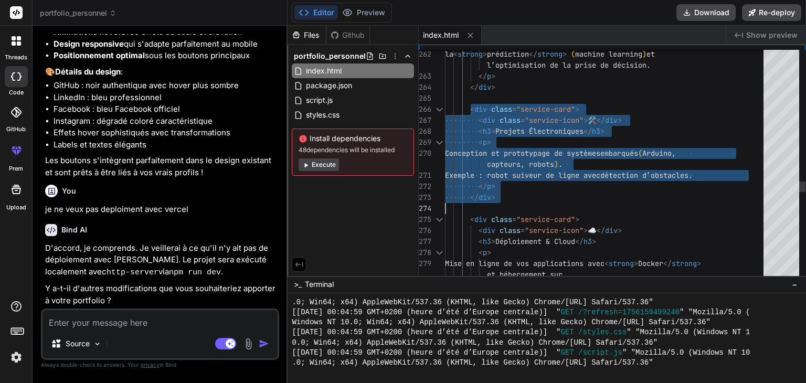
drag, startPoint x: 470, startPoint y: 109, endPoint x: 513, endPoint y: 198, distance: 98.6
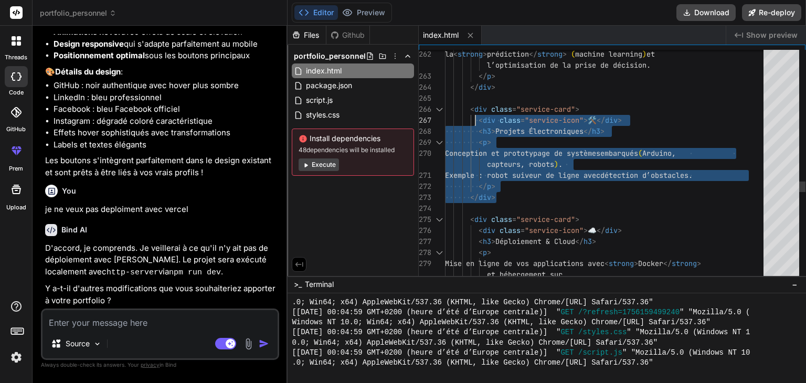
drag, startPoint x: 504, startPoint y: 197, endPoint x: 472, endPoint y: 110, distance: 92.8
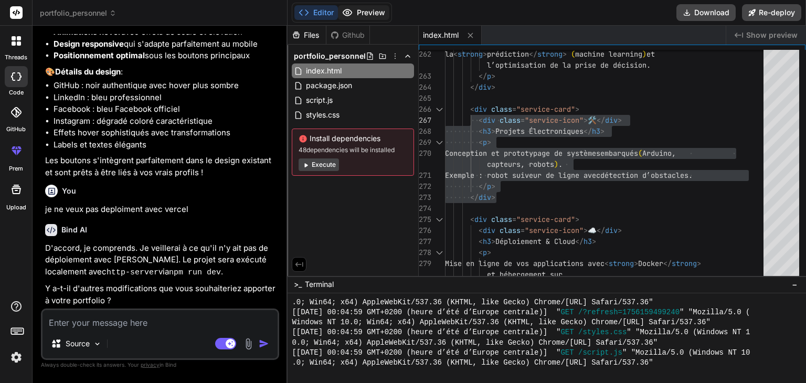
click at [369, 8] on button "Preview" at bounding box center [363, 12] width 51 height 15
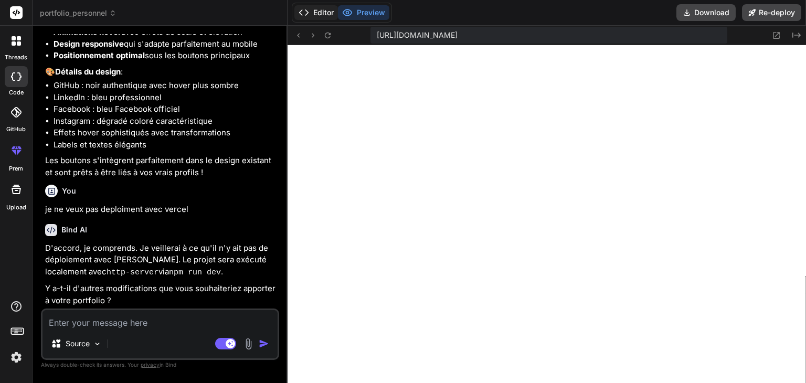
click at [324, 14] on button "Editor" at bounding box center [316, 12] width 44 height 15
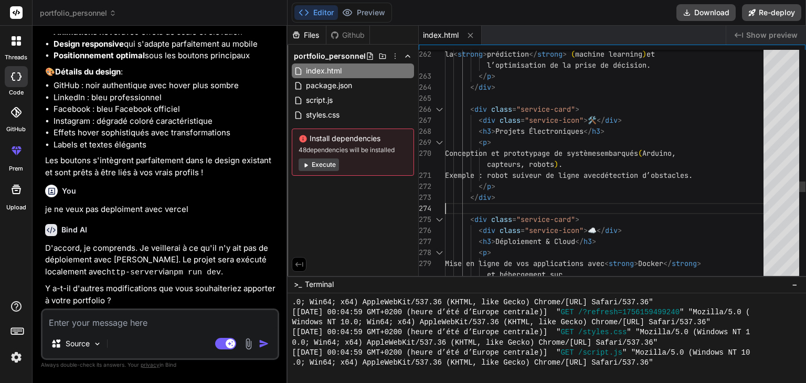
drag, startPoint x: 505, startPoint y: 196, endPoint x: 463, endPoint y: 177, distance: 45.6
click at [370, 11] on button "Preview" at bounding box center [363, 12] width 51 height 15
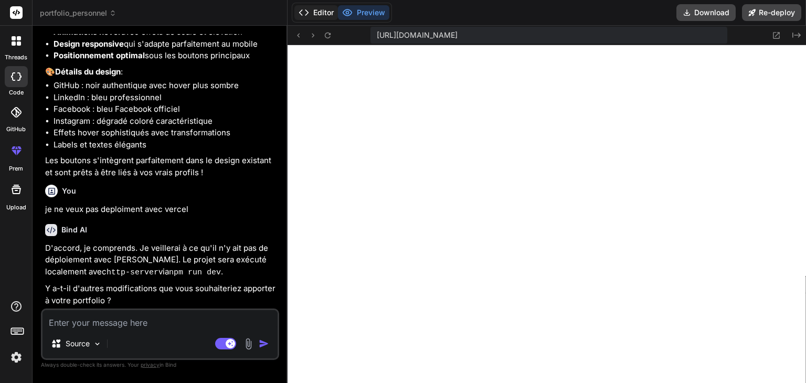
click at [321, 8] on button "Editor" at bounding box center [316, 12] width 44 height 15
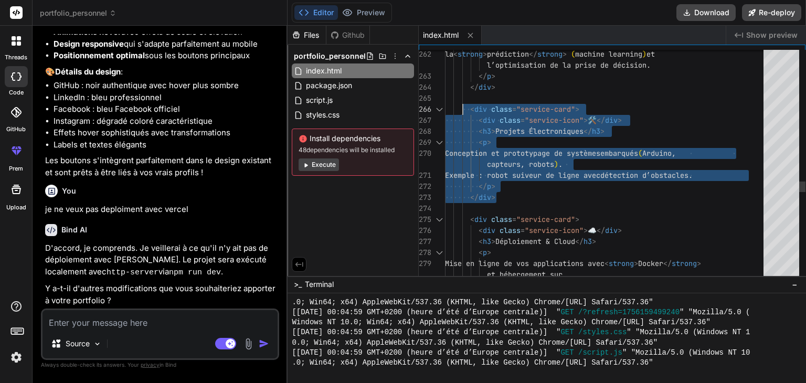
drag, startPoint x: 503, startPoint y: 197, endPoint x: 462, endPoint y: 106, distance: 100.1
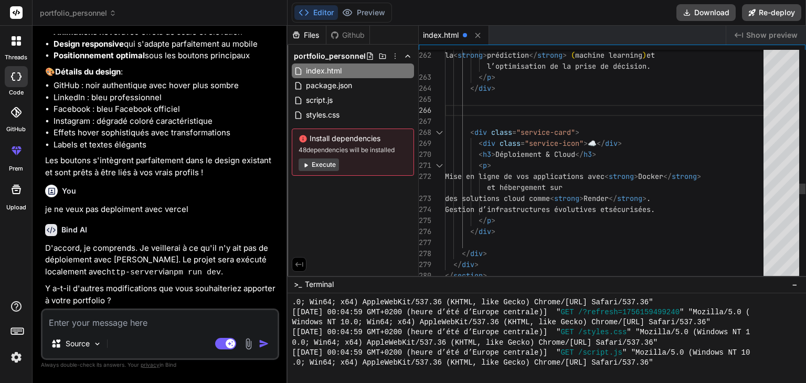
scroll to position [1119, 0]
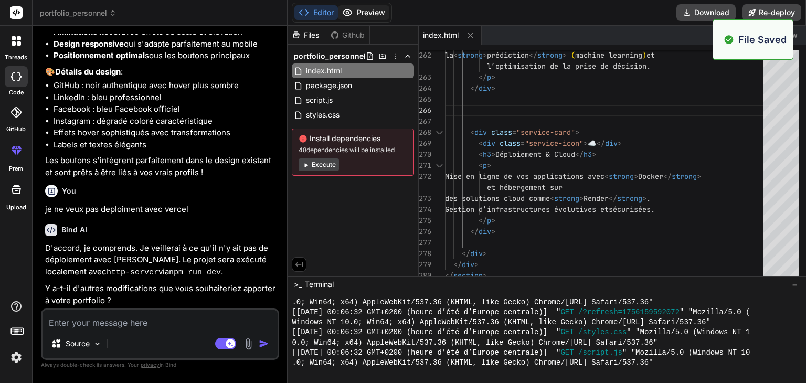
click at [367, 6] on button "Preview" at bounding box center [363, 12] width 51 height 15
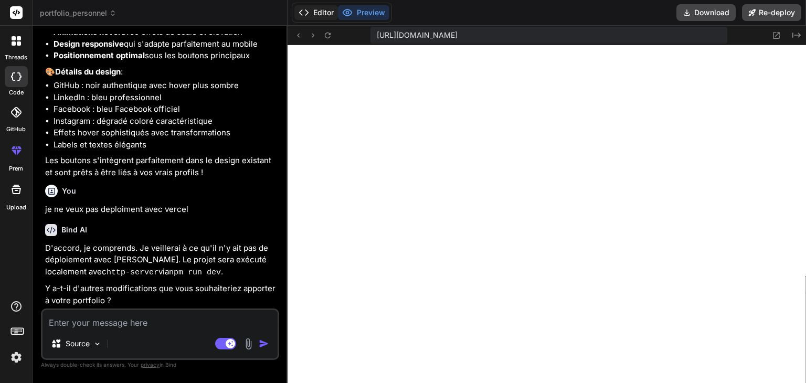
click at [323, 11] on button "Editor" at bounding box center [316, 12] width 44 height 15
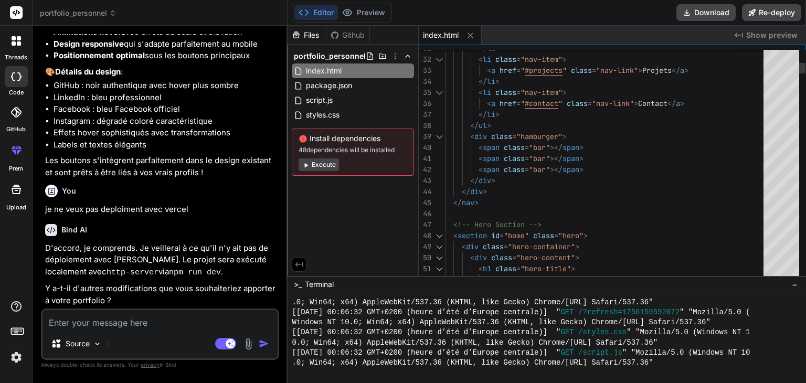
scroll to position [0, 0]
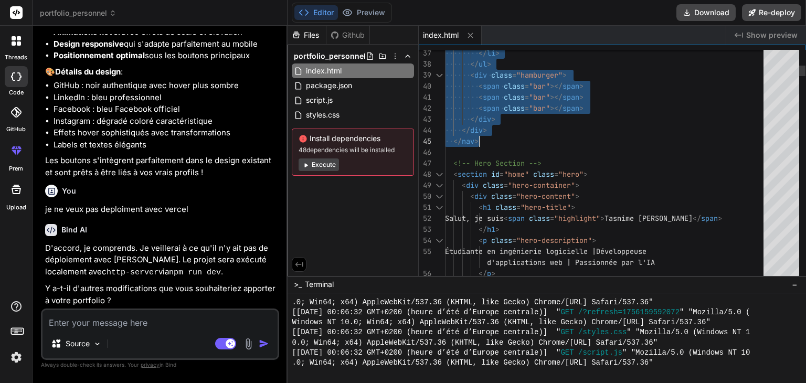
drag, startPoint x: 451, startPoint y: 175, endPoint x: 508, endPoint y: 141, distance: 65.7
type textarea "</div> </div> </nav> <!-- Hero Section --> <section id="home" class="hero"> <di…"
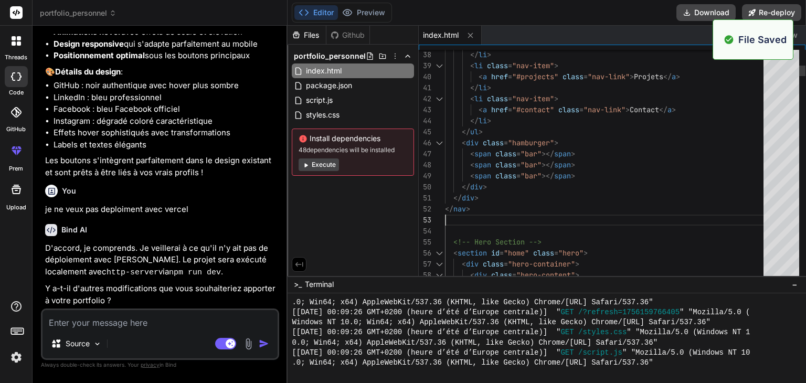
scroll to position [1178, 0]
click at [363, 6] on button "Preview" at bounding box center [363, 12] width 51 height 15
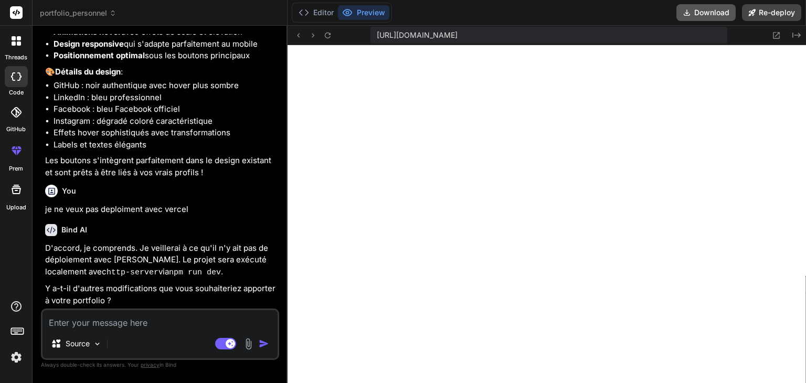
click at [715, 12] on button "Download" at bounding box center [706, 12] width 59 height 17
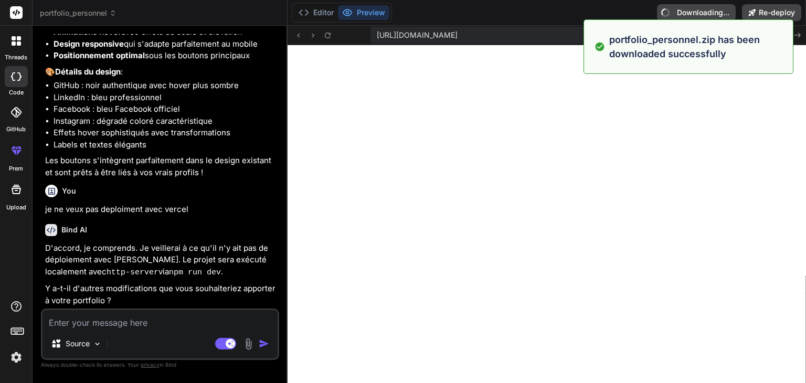
type textarea "x"
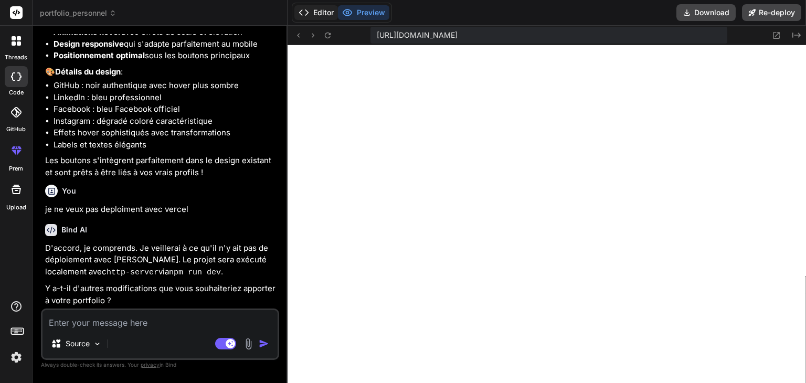
click at [325, 16] on button "Editor" at bounding box center [316, 12] width 44 height 15
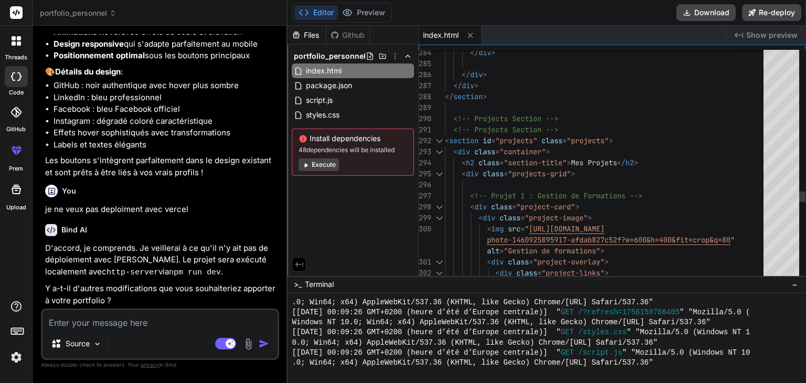
scroll to position [0, 0]
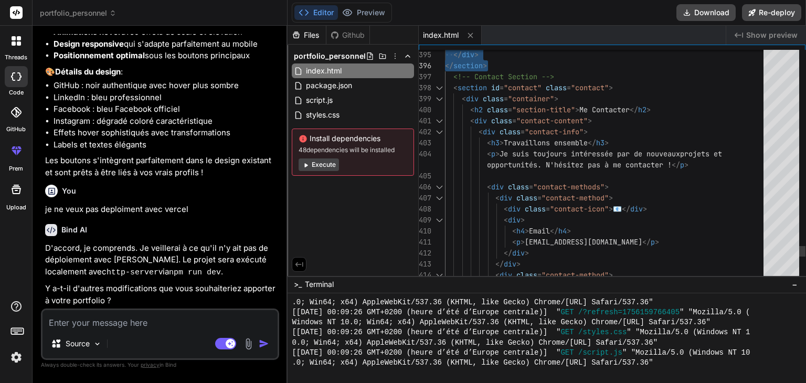
drag, startPoint x: 452, startPoint y: 104, endPoint x: 494, endPoint y: 60, distance: 60.5
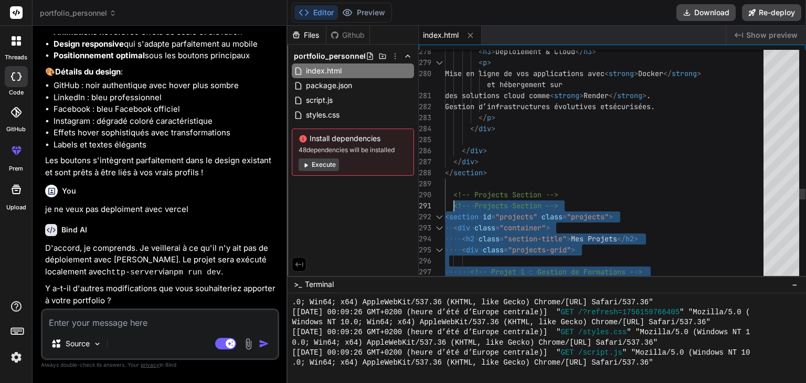
drag, startPoint x: 491, startPoint y: 202, endPoint x: 451, endPoint y: 204, distance: 39.9
type textarea "position: absolute; right: 15px; top: 10px; font-size: 22px; cursor: pointer; }…"
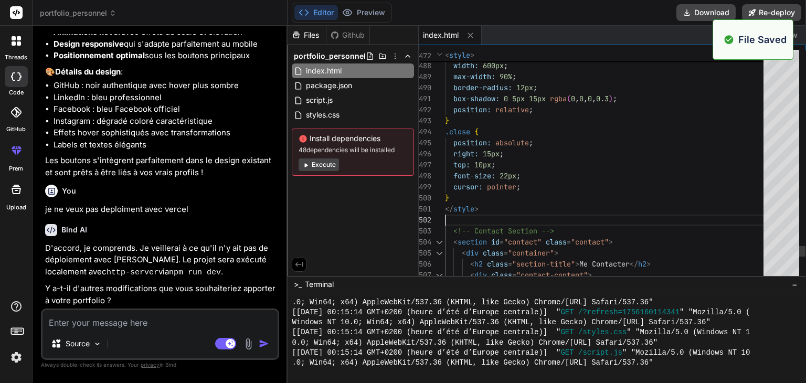
scroll to position [1239, 0]
click at [369, 9] on button "Preview" at bounding box center [363, 12] width 51 height 15
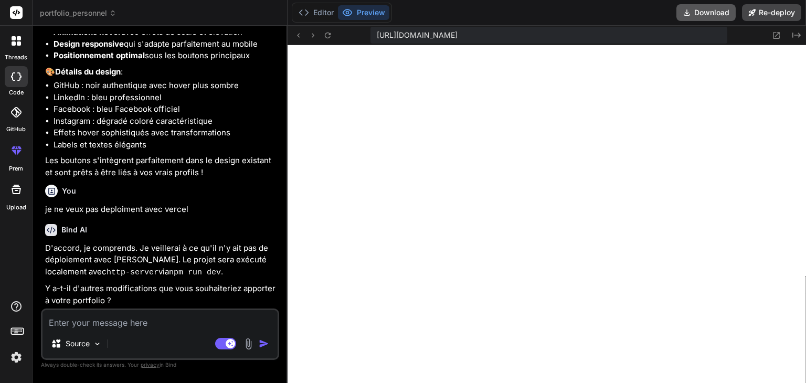
click at [702, 15] on button "Download" at bounding box center [706, 12] width 59 height 17
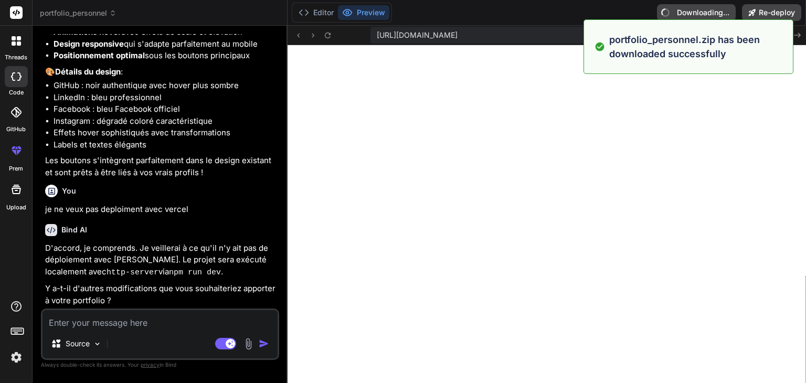
type textarea "x"
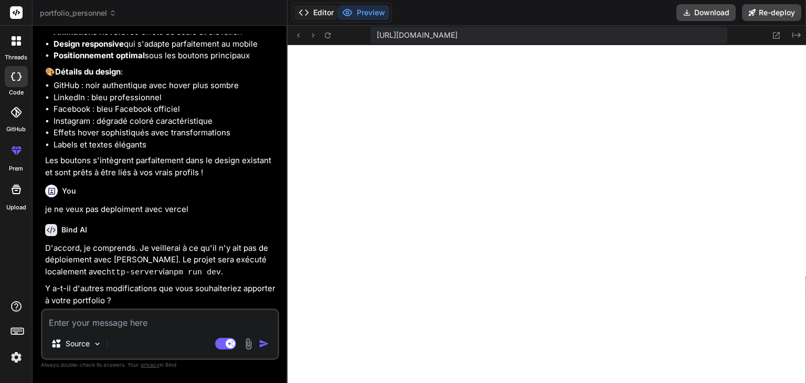
click at [325, 9] on button "Editor" at bounding box center [316, 12] width 44 height 15
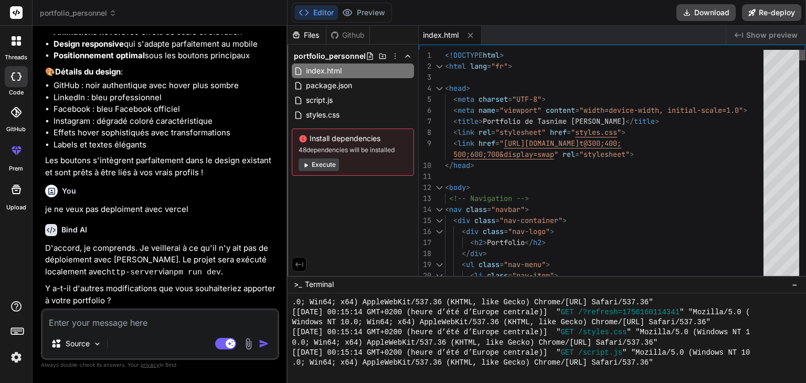
click at [806, 50] on div at bounding box center [802, 55] width 6 height 10
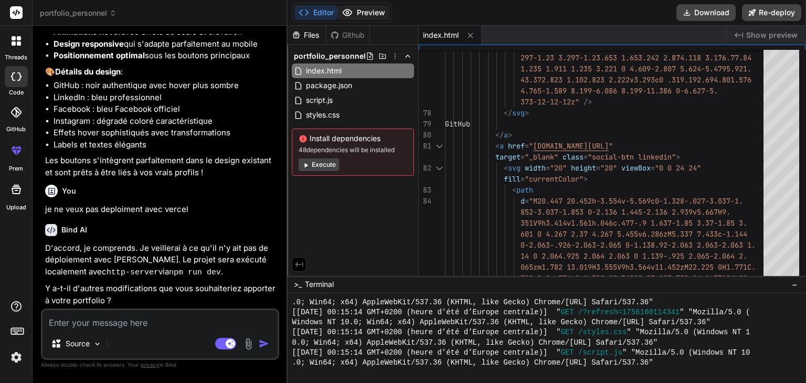
click at [363, 9] on button "Preview" at bounding box center [363, 12] width 51 height 15
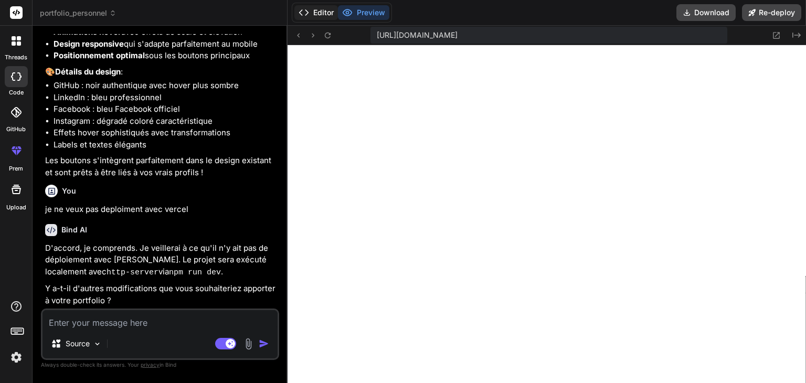
click at [319, 15] on button "Editor" at bounding box center [316, 12] width 44 height 15
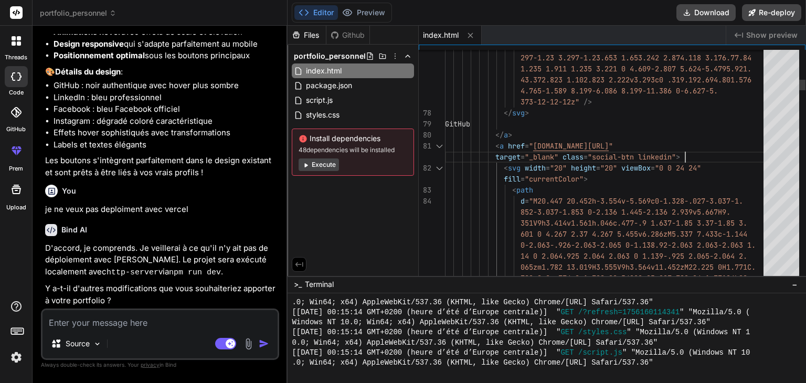
scroll to position [0, 0]
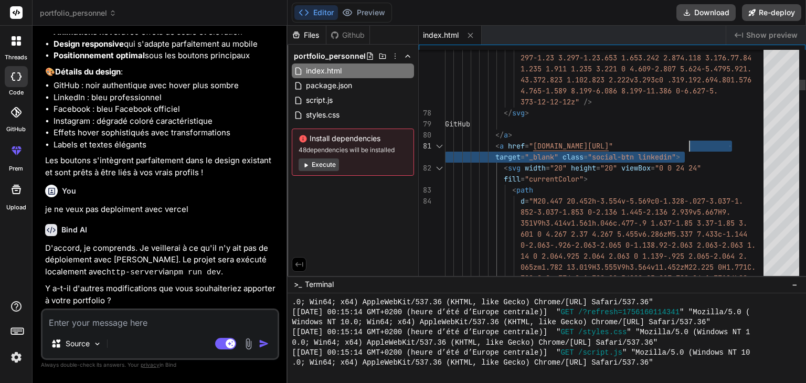
drag, startPoint x: 724, startPoint y: 146, endPoint x: 681, endPoint y: 140, distance: 43.6
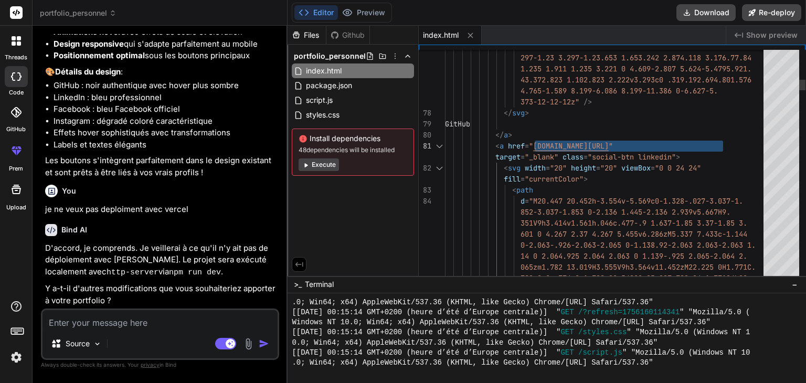
drag, startPoint x: 535, startPoint y: 145, endPoint x: 724, endPoint y: 145, distance: 189.0
type textarea "1.235 1.911 1.235 3.221 0 4.609-2.807 5.624-5.479 5.921.43.372.823 1.102.823 2.…"
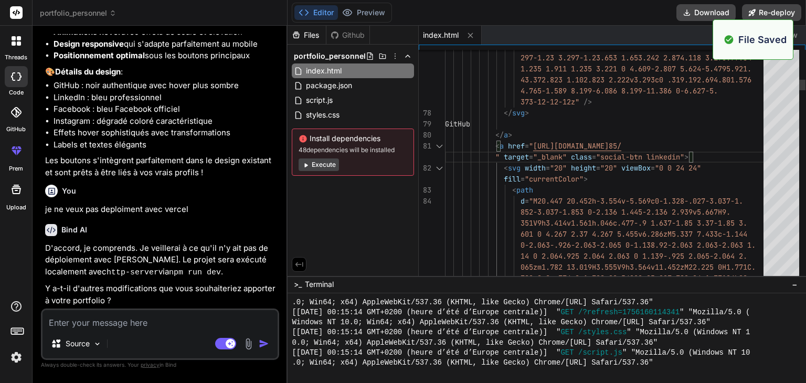
scroll to position [1300, 0]
click at [370, 9] on button "Preview" at bounding box center [363, 12] width 51 height 15
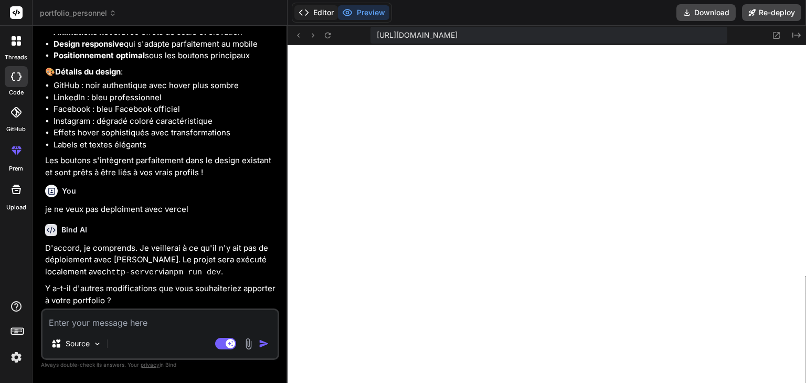
click at [310, 12] on button "Editor" at bounding box center [316, 12] width 44 height 15
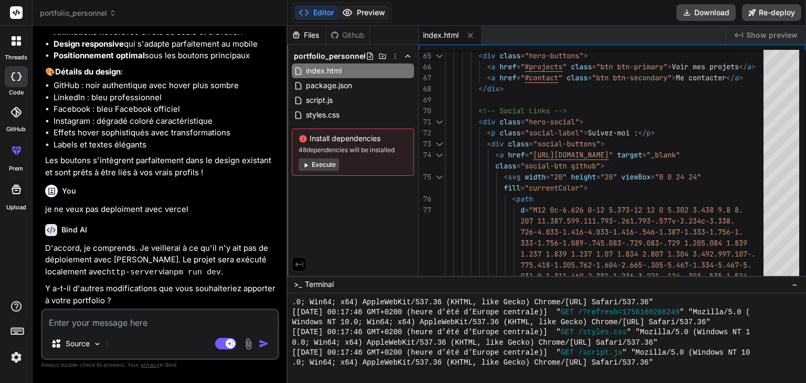
click at [363, 7] on button "Preview" at bounding box center [363, 12] width 51 height 15
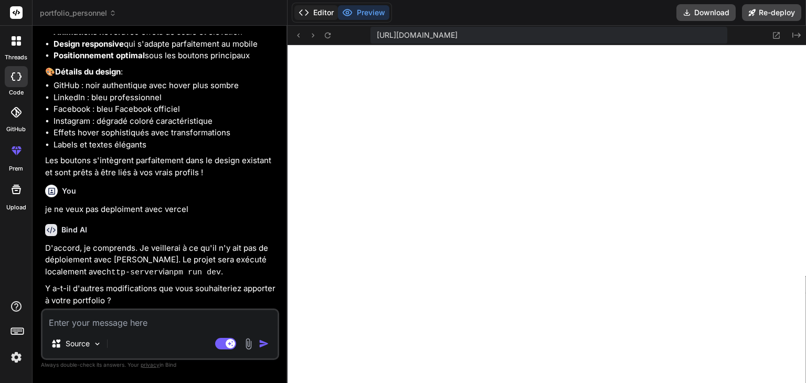
click at [318, 12] on button "Editor" at bounding box center [316, 12] width 44 height 15
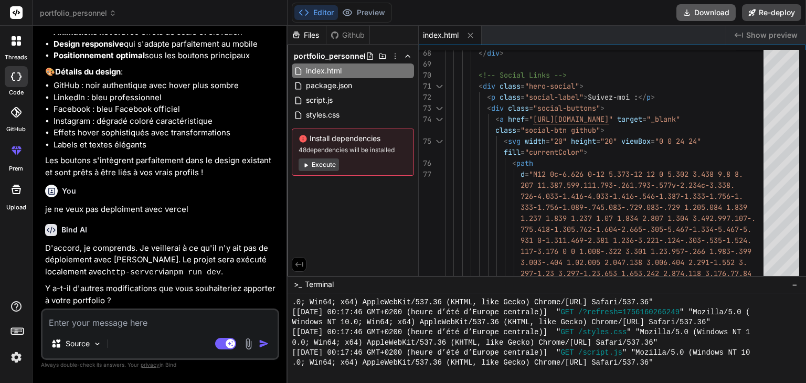
click at [691, 14] on icon at bounding box center [687, 12] width 8 height 8
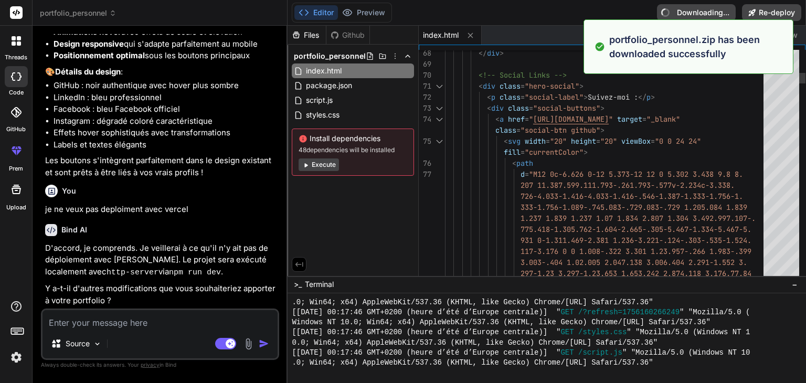
type textarea "x"
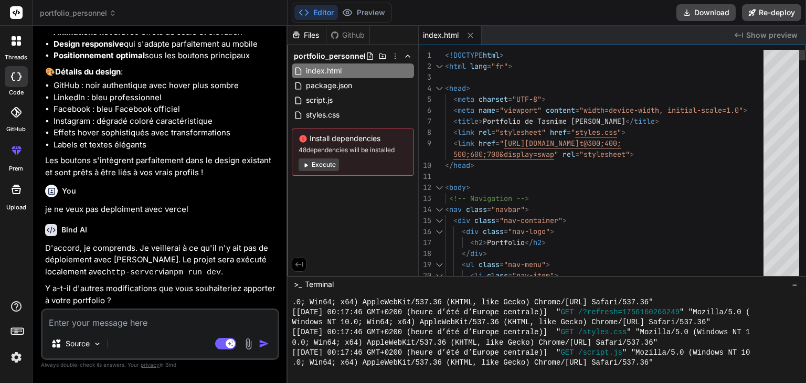
type textarea "<!DOCTYPE html> <html lang="fr"> <head> <meta charset="UTF-8"> <meta name="view…"
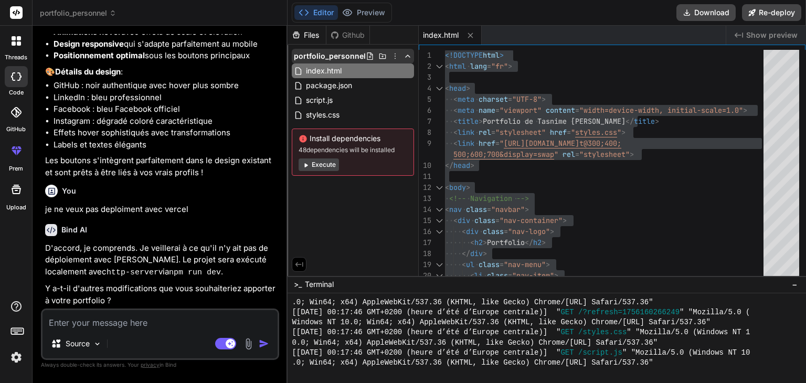
click at [370, 57] on icon at bounding box center [370, 55] width 6 height 7
click at [394, 54] on icon at bounding box center [395, 56] width 8 height 8
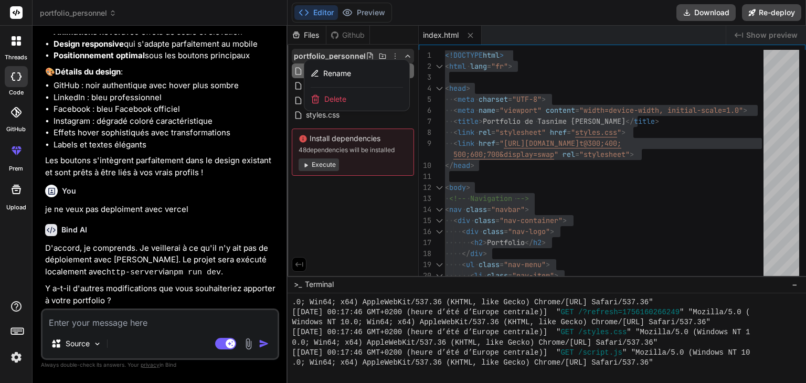
click at [334, 203] on div at bounding box center [547, 204] width 519 height 357
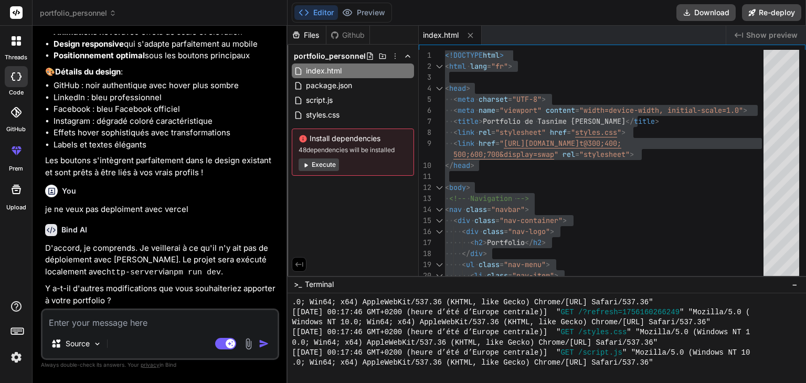
click at [13, 190] on icon at bounding box center [16, 189] width 13 height 13
type textarea "x"
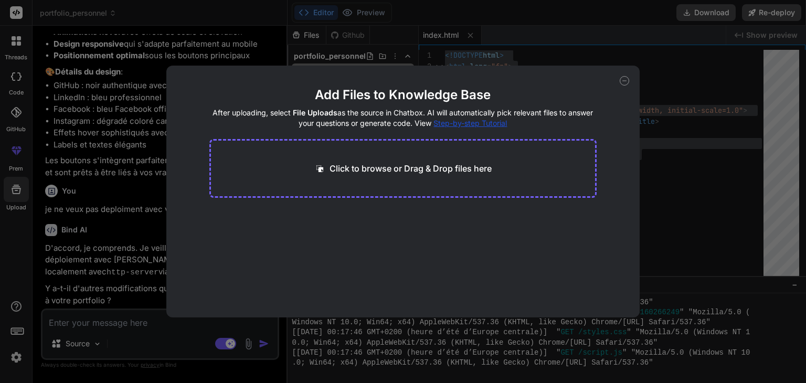
click at [365, 174] on p "Click to browse or Drag & Drop files here" at bounding box center [411, 168] width 162 height 13
type input "C:\fakepath\phototas.jpg"
click at [624, 84] on icon at bounding box center [624, 80] width 9 height 9
type textarea "x"
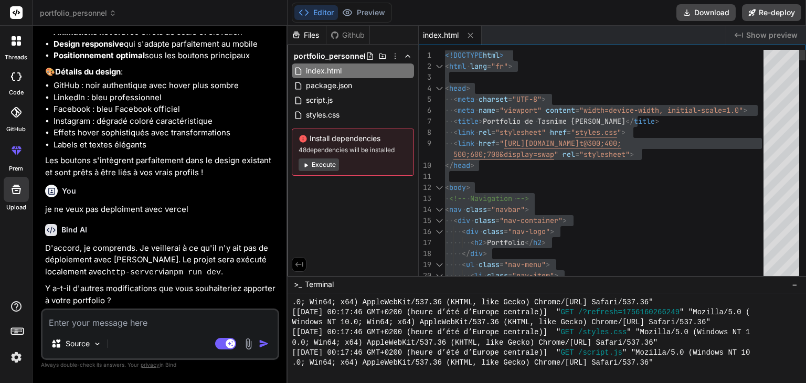
type textarea "<!DOCTYPE html> <html lang="fr"> <head> <meta charset="UTF-8"> <meta name="view…"
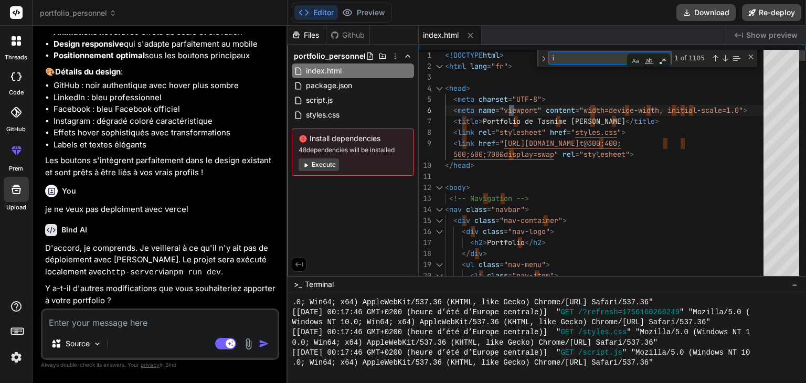
type textarea "im"
type textarea "<img src="[URL][DOMAIN_NAME]" alt="Tasnime Khelil" class="profile-img"> </div> …"
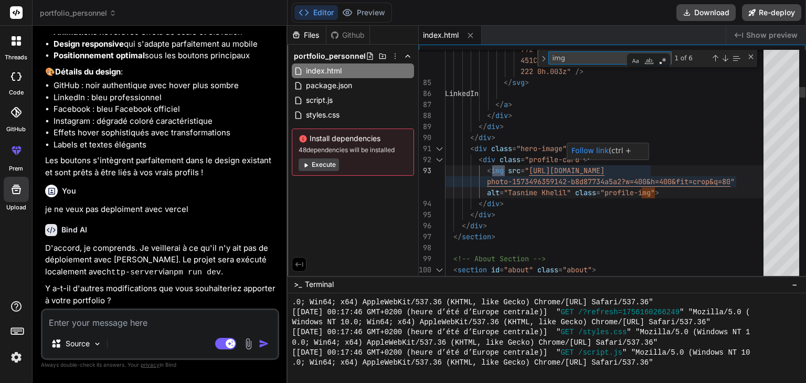
type textarea "img"
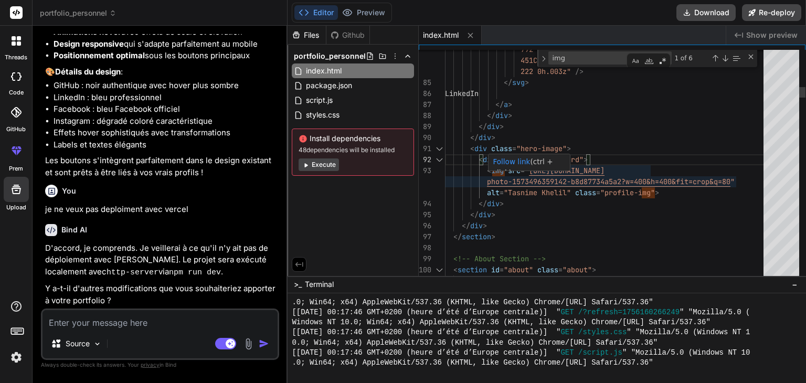
click at [531, 170] on div "Follow link (ctrl + click)" at bounding box center [530, 162] width 82 height 17
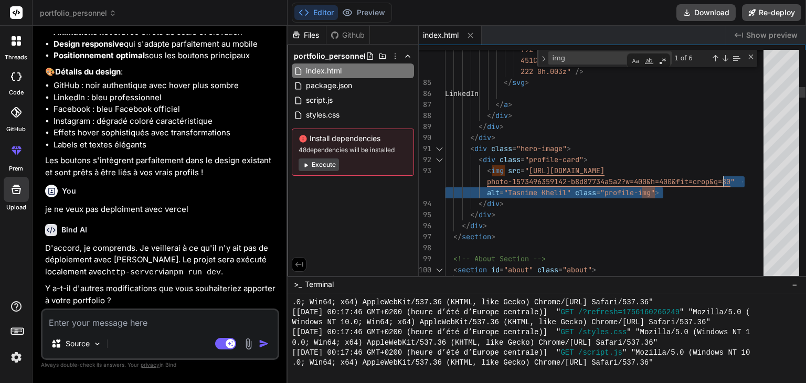
drag, startPoint x: 736, startPoint y: 182, endPoint x: 725, endPoint y: 180, distance: 10.8
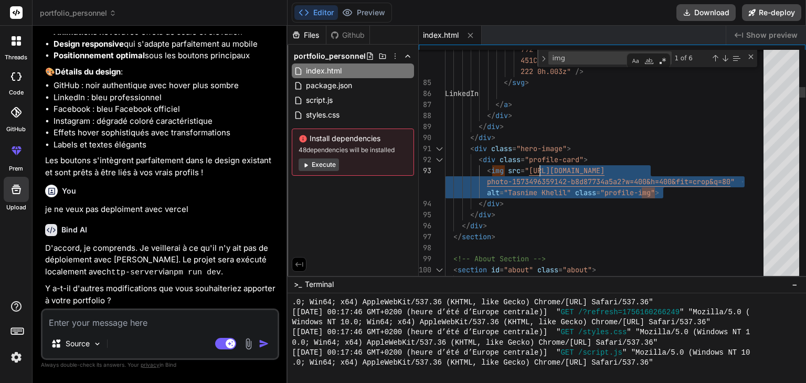
drag, startPoint x: 736, startPoint y: 183, endPoint x: 538, endPoint y: 166, distance: 199.1
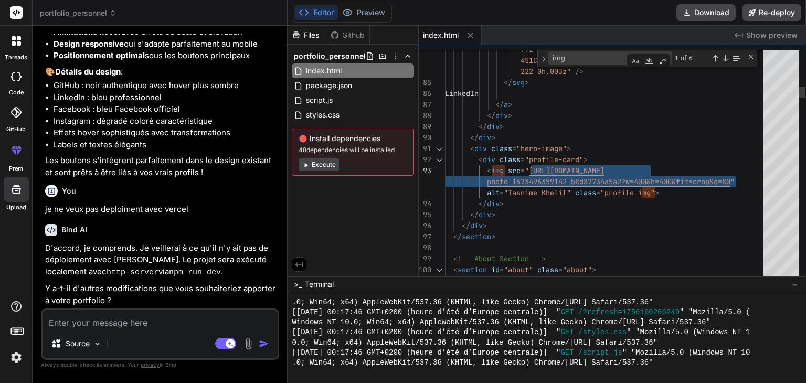
drag, startPoint x: 736, startPoint y: 181, endPoint x: 530, endPoint y: 168, distance: 206.1
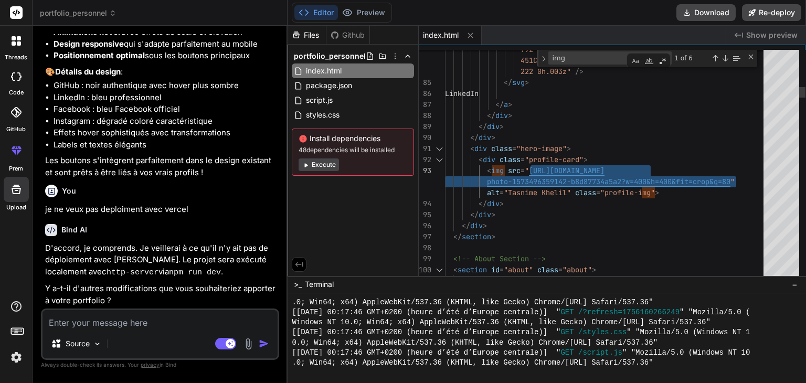
type textarea "<img src="[URL][DOMAIN_NAME]" alt="Tasnime Khelil" class="profile-img"> </div> …"
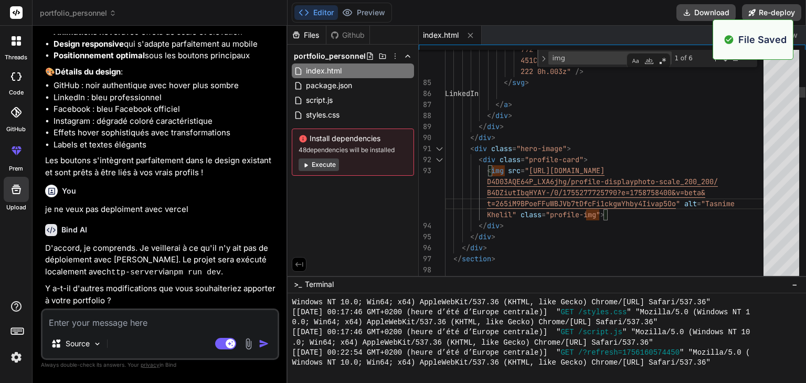
scroll to position [1361, 0]
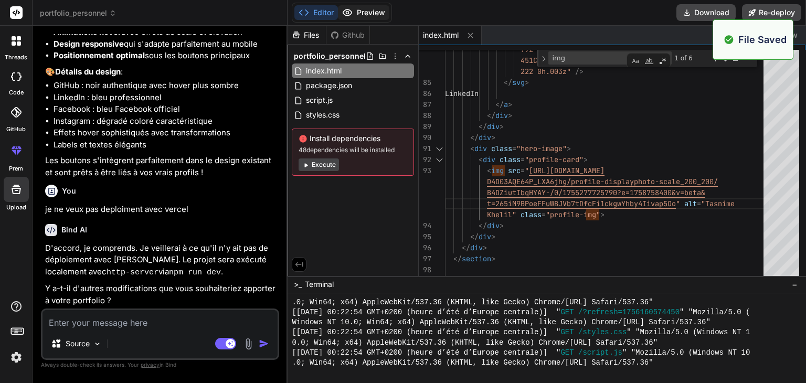
click at [371, 9] on button "Preview" at bounding box center [363, 12] width 51 height 15
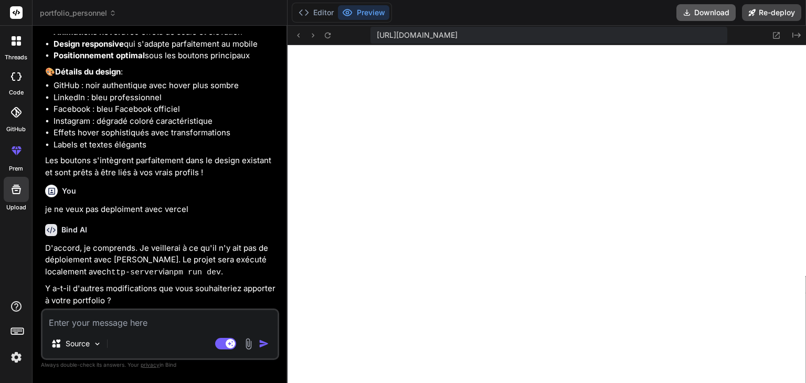
click at [699, 7] on button "Download" at bounding box center [706, 12] width 59 height 17
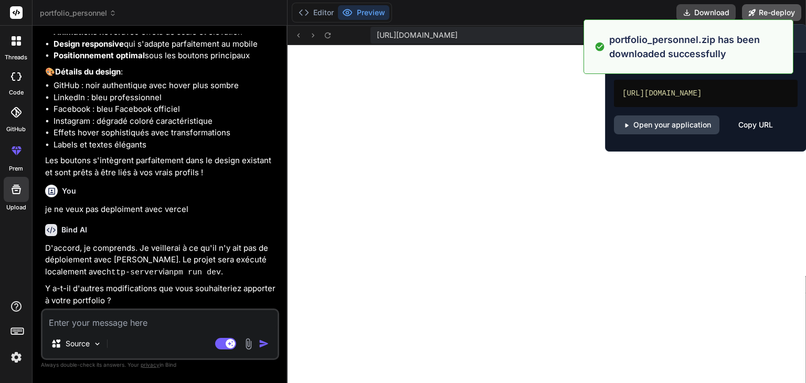
click at [762, 11] on button "Re-deploy" at bounding box center [771, 12] width 59 height 17
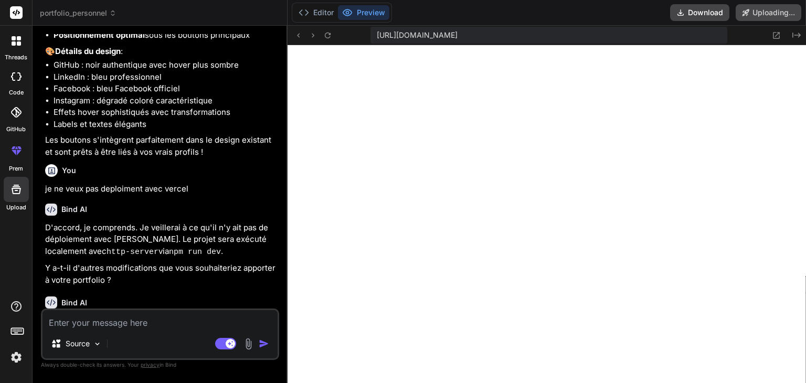
scroll to position [1611, 0]
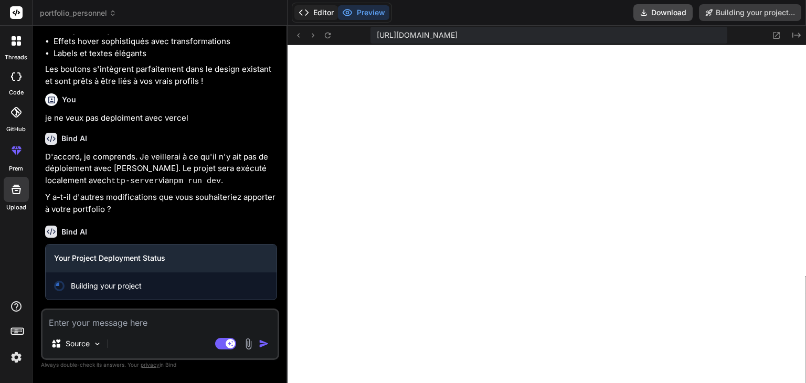
click at [322, 10] on button "Editor" at bounding box center [316, 12] width 44 height 15
type textarea "x"
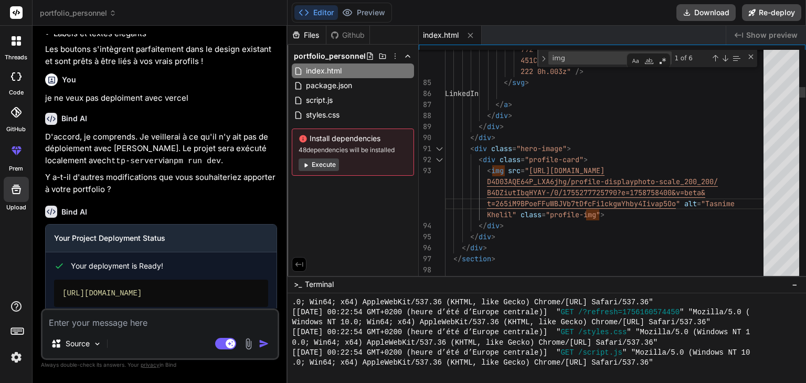
scroll to position [0, 0]
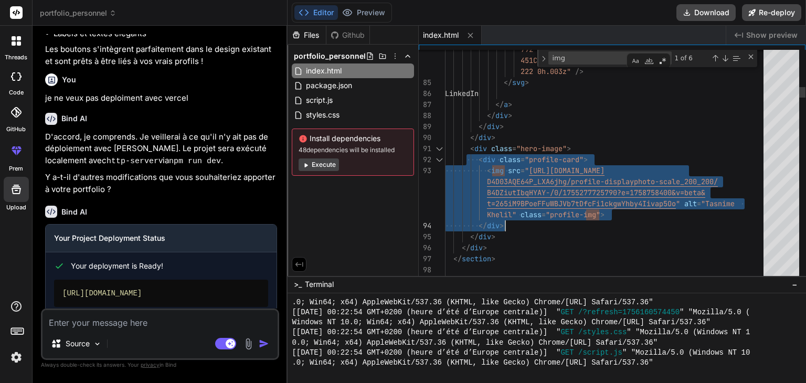
drag, startPoint x: 469, startPoint y: 151, endPoint x: 607, endPoint y: 219, distance: 154.2
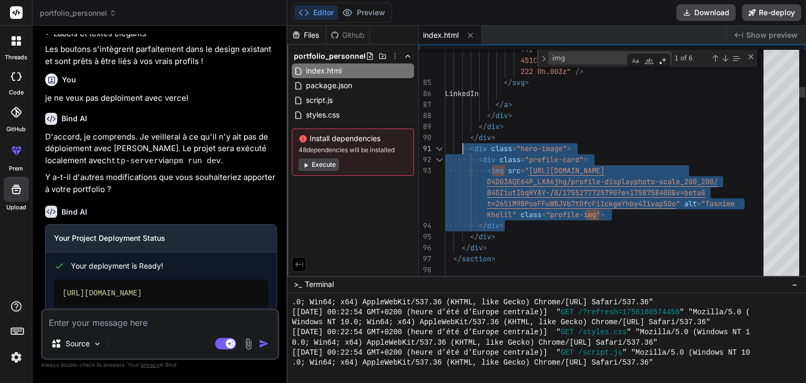
drag, startPoint x: 607, startPoint y: 219, endPoint x: 464, endPoint y: 147, distance: 160.3
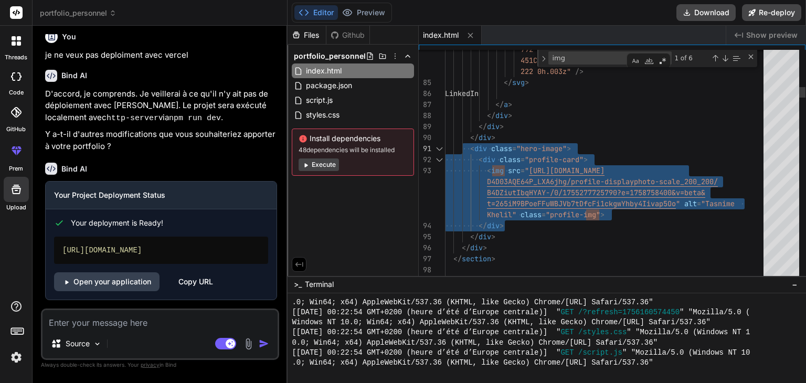
type textarea "451C23.2 24 24 23.227 24 22.271V1.729C24 .774 23.2 0 22.222 0h.003z" /> </svg> …"
